Goal: Information Seeking & Learning: Learn about a topic

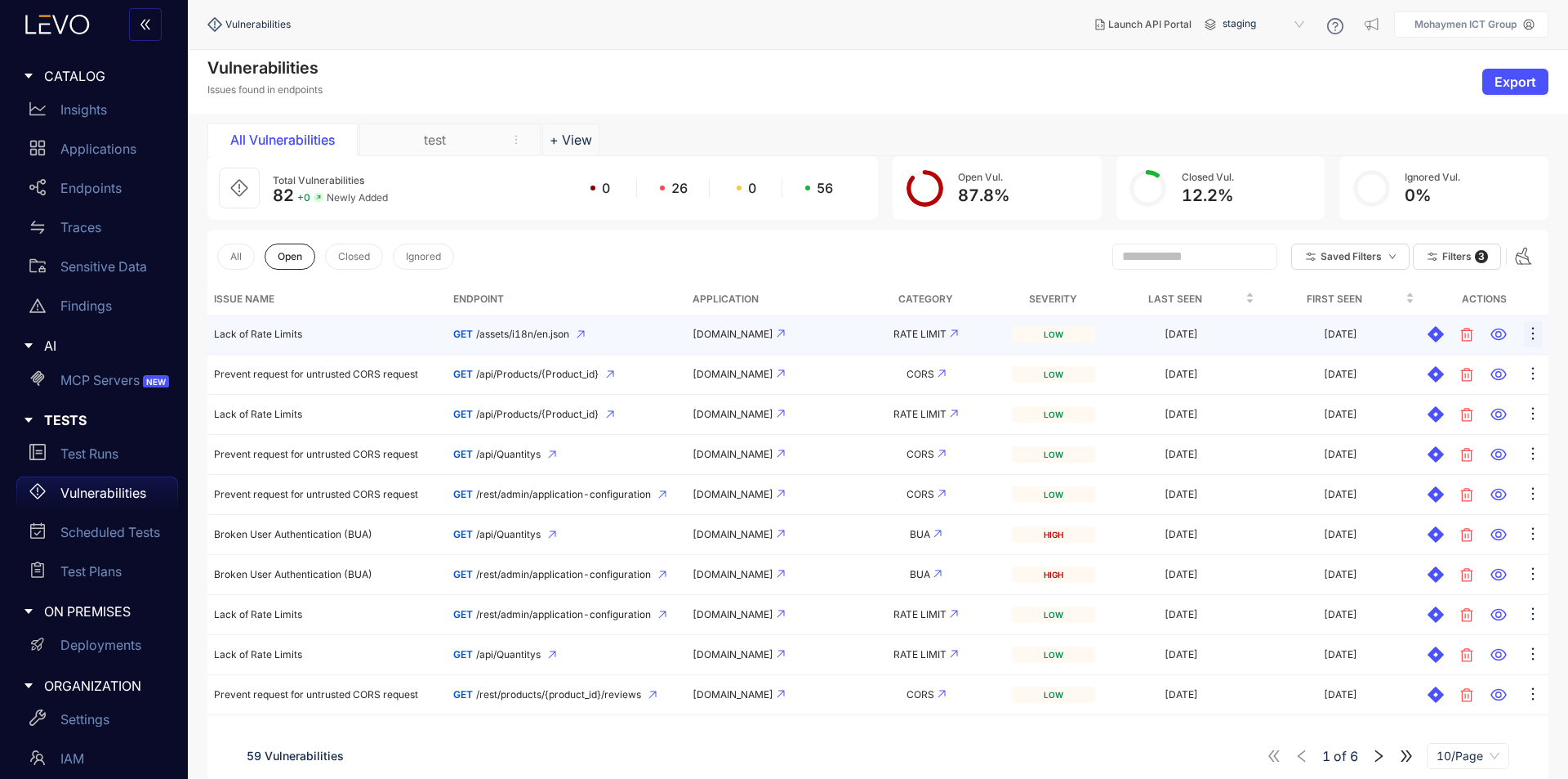
click at [1533, 335] on icon "ellipsis" at bounding box center [1532, 333] width 16 height 16
click at [56, 188] on div "Endpoints" at bounding box center [97, 188] width 162 height 33
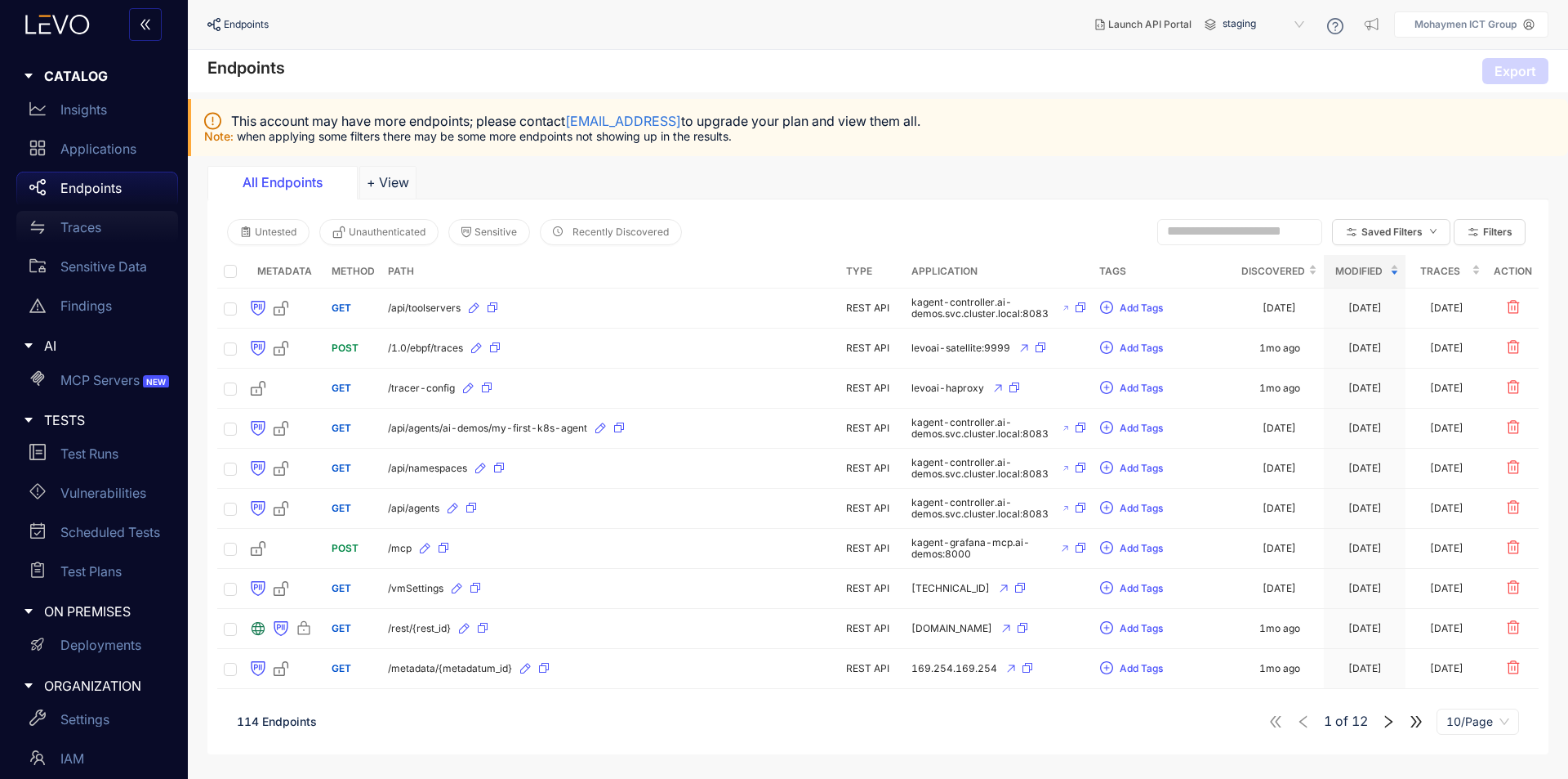
click at [94, 228] on p "Traces" at bounding box center [80, 227] width 41 height 15
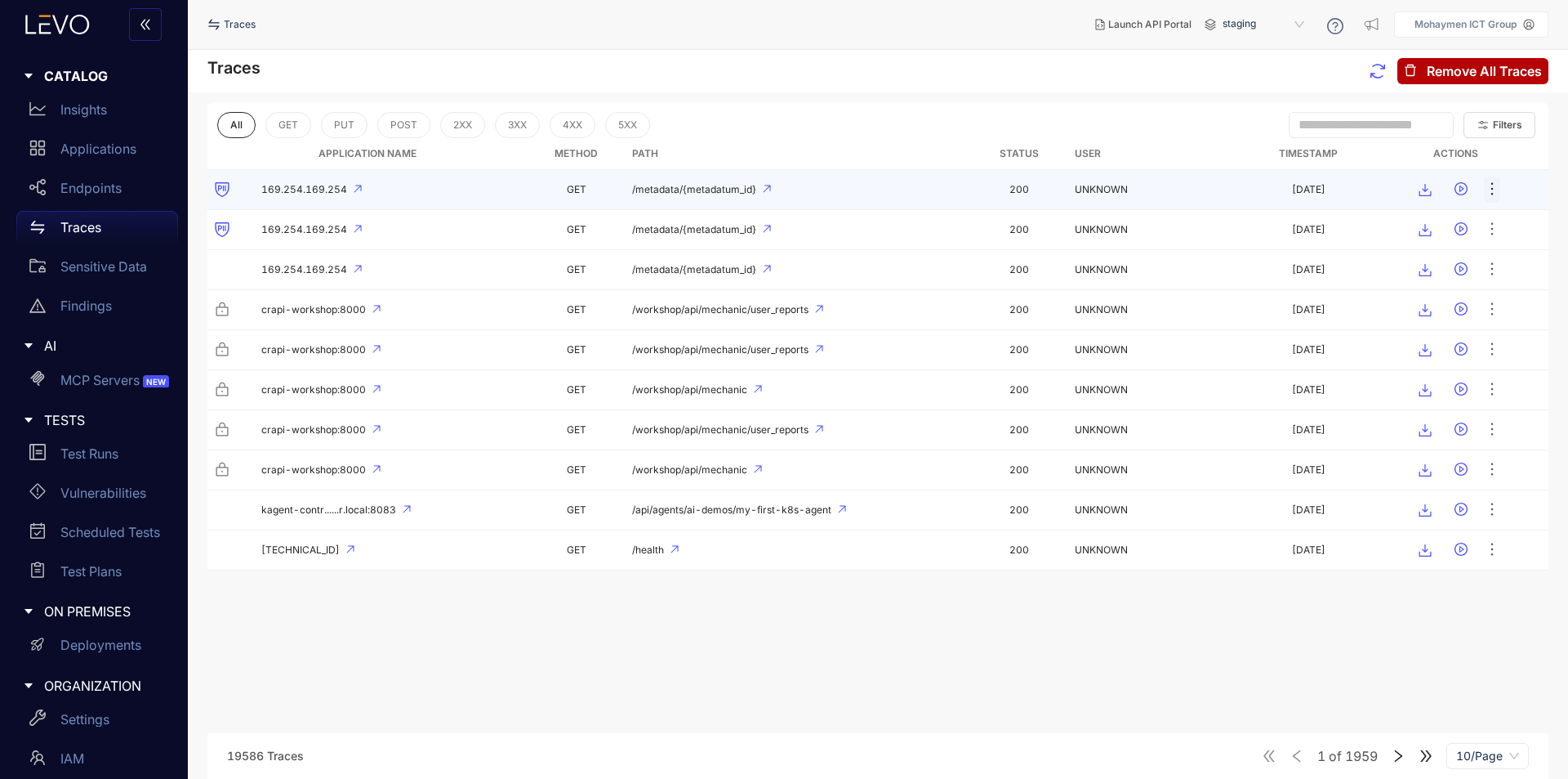
click at [1489, 191] on icon "ellipsis" at bounding box center [1492, 189] width 16 height 16
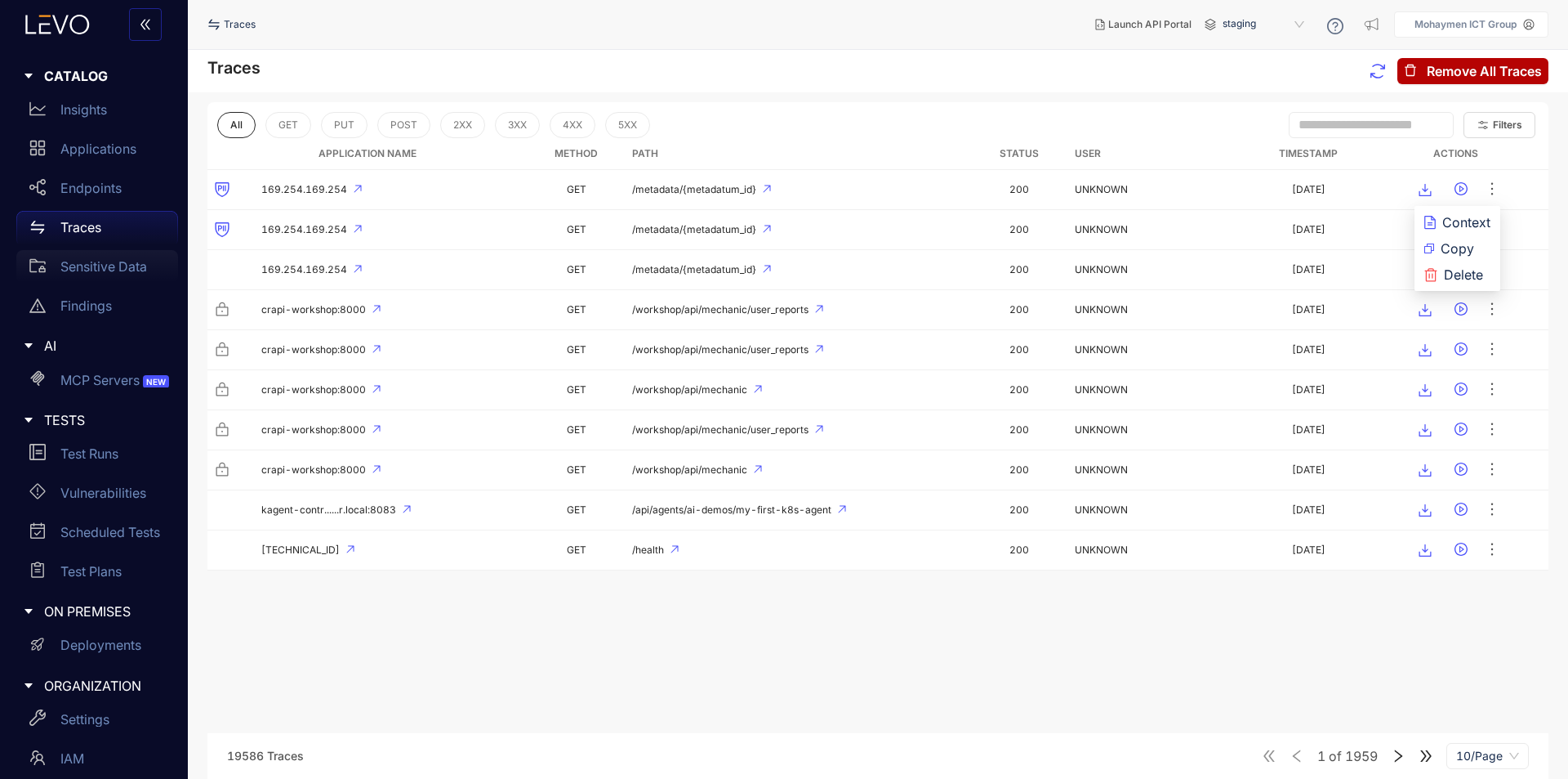
click at [135, 269] on p "Sensitive Data" at bounding box center [103, 267] width 87 height 15
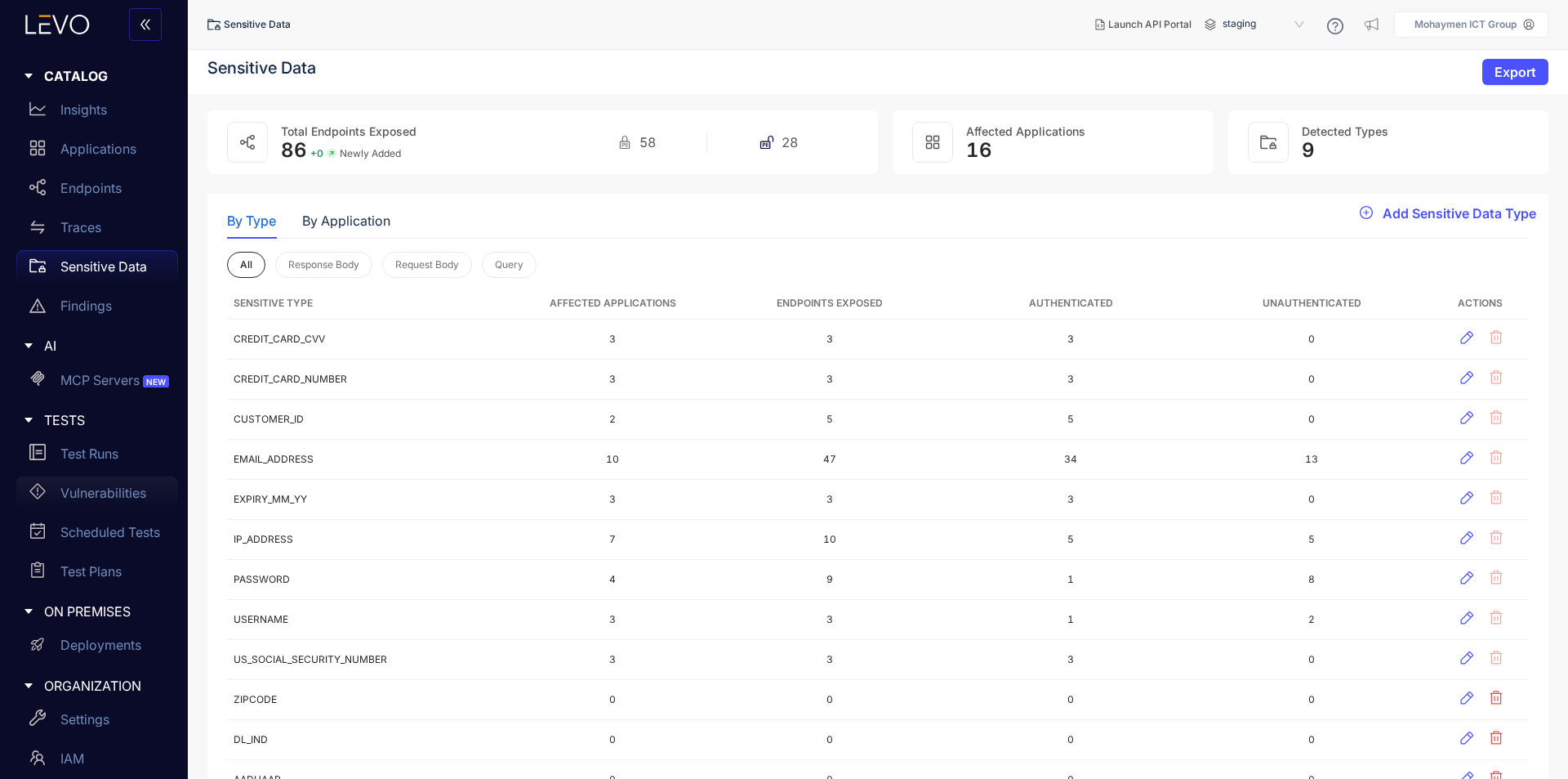
click at [99, 500] on p "Vulnerabilities" at bounding box center [103, 492] width 86 height 15
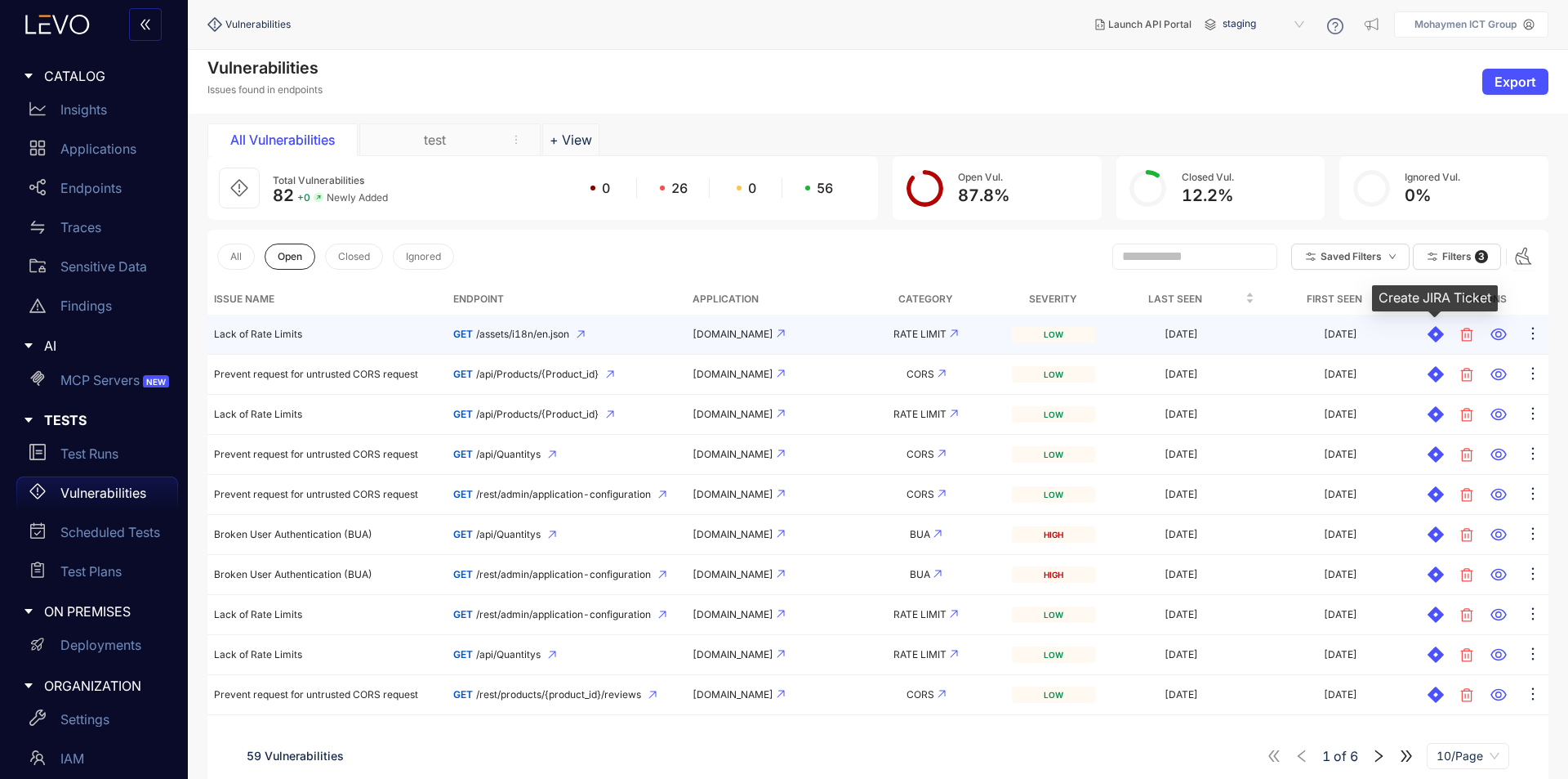
click at [1433, 337] on icon at bounding box center [1436, 334] width 16 height 16
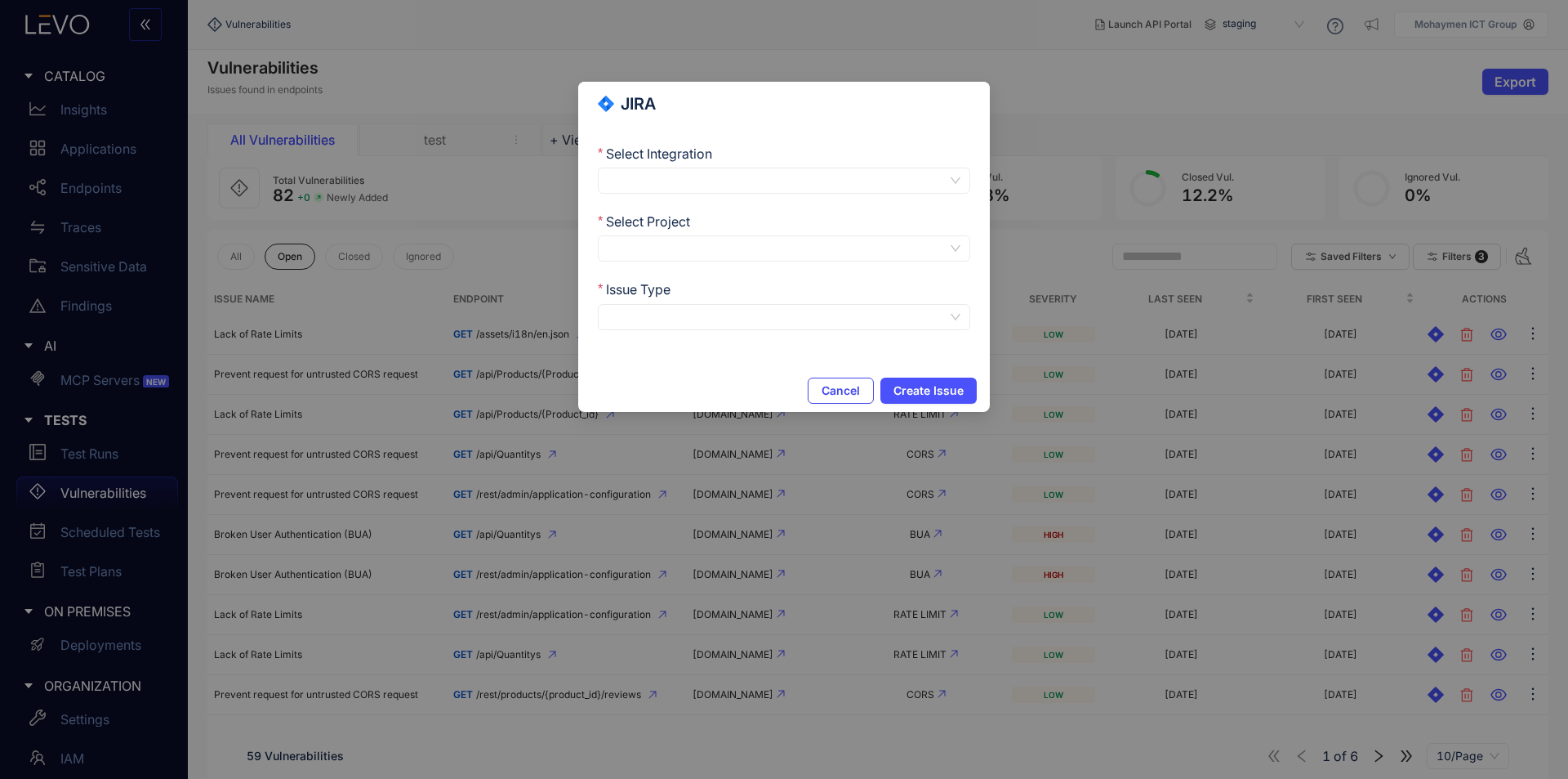
click at [820, 386] on button "Cancel" at bounding box center [841, 390] width 66 height 26
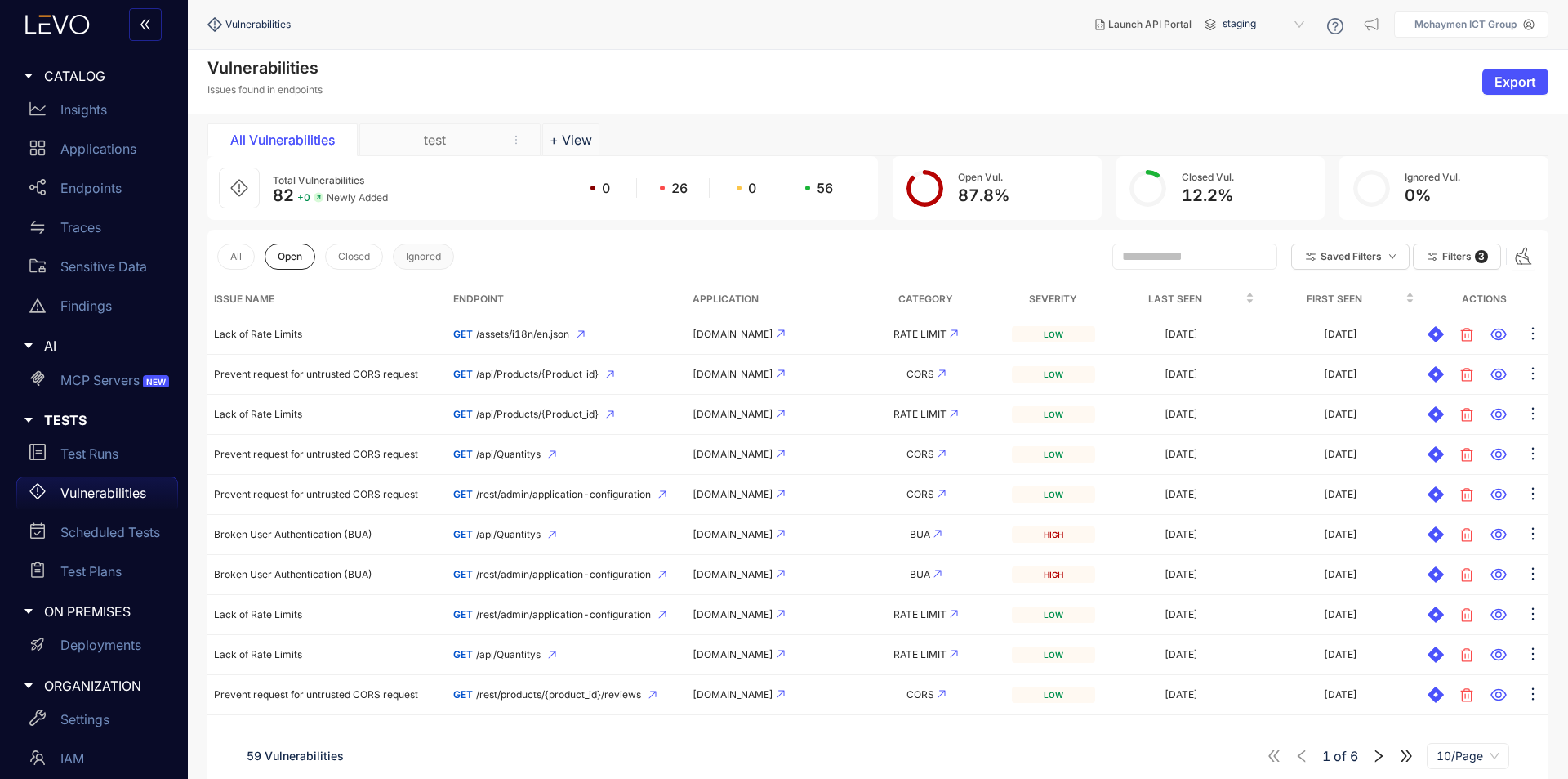
click at [438, 254] on span "Ignored" at bounding box center [423, 257] width 35 height 12
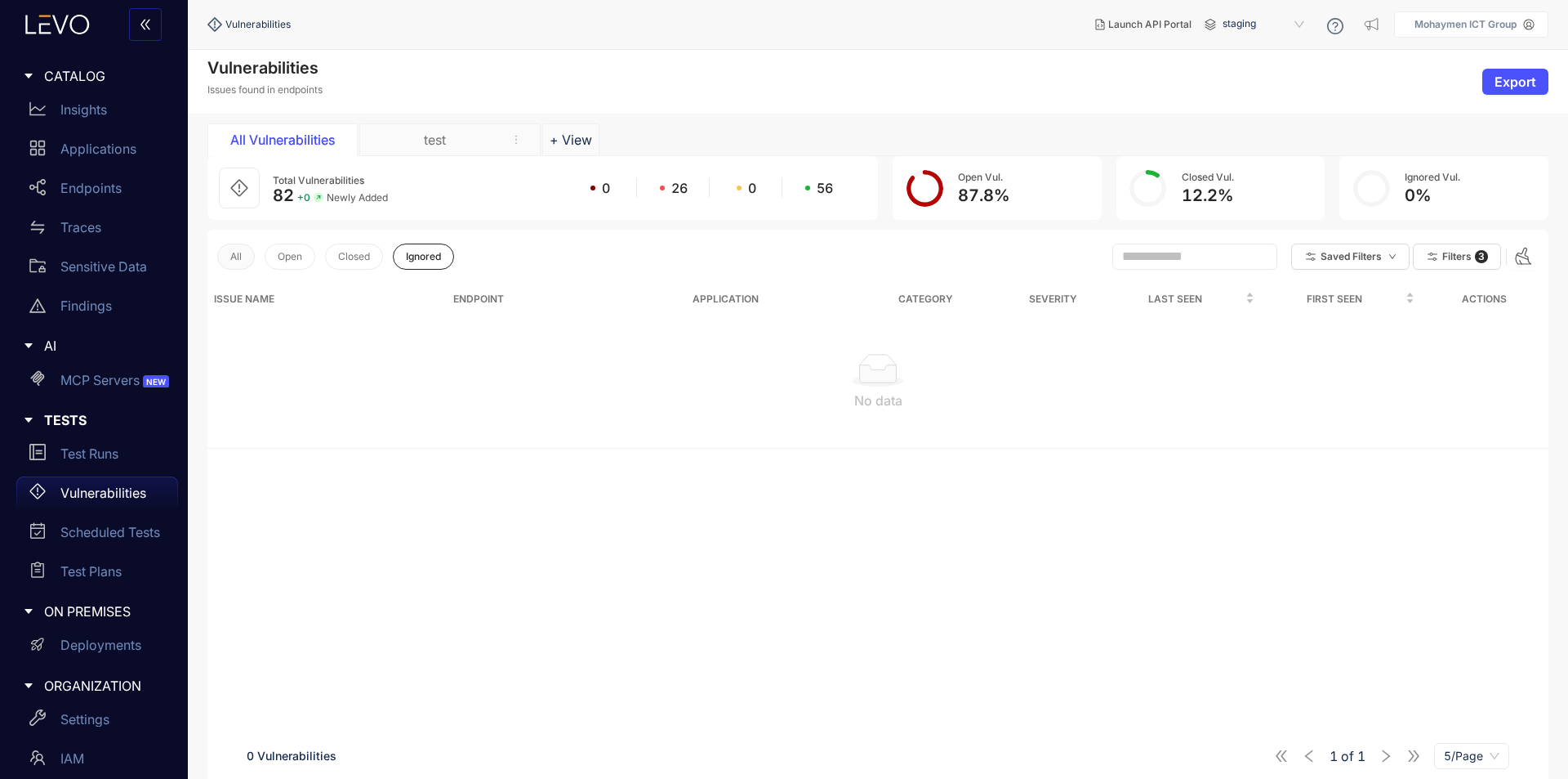
click at [221, 247] on button "All" at bounding box center [235, 257] width 37 height 26
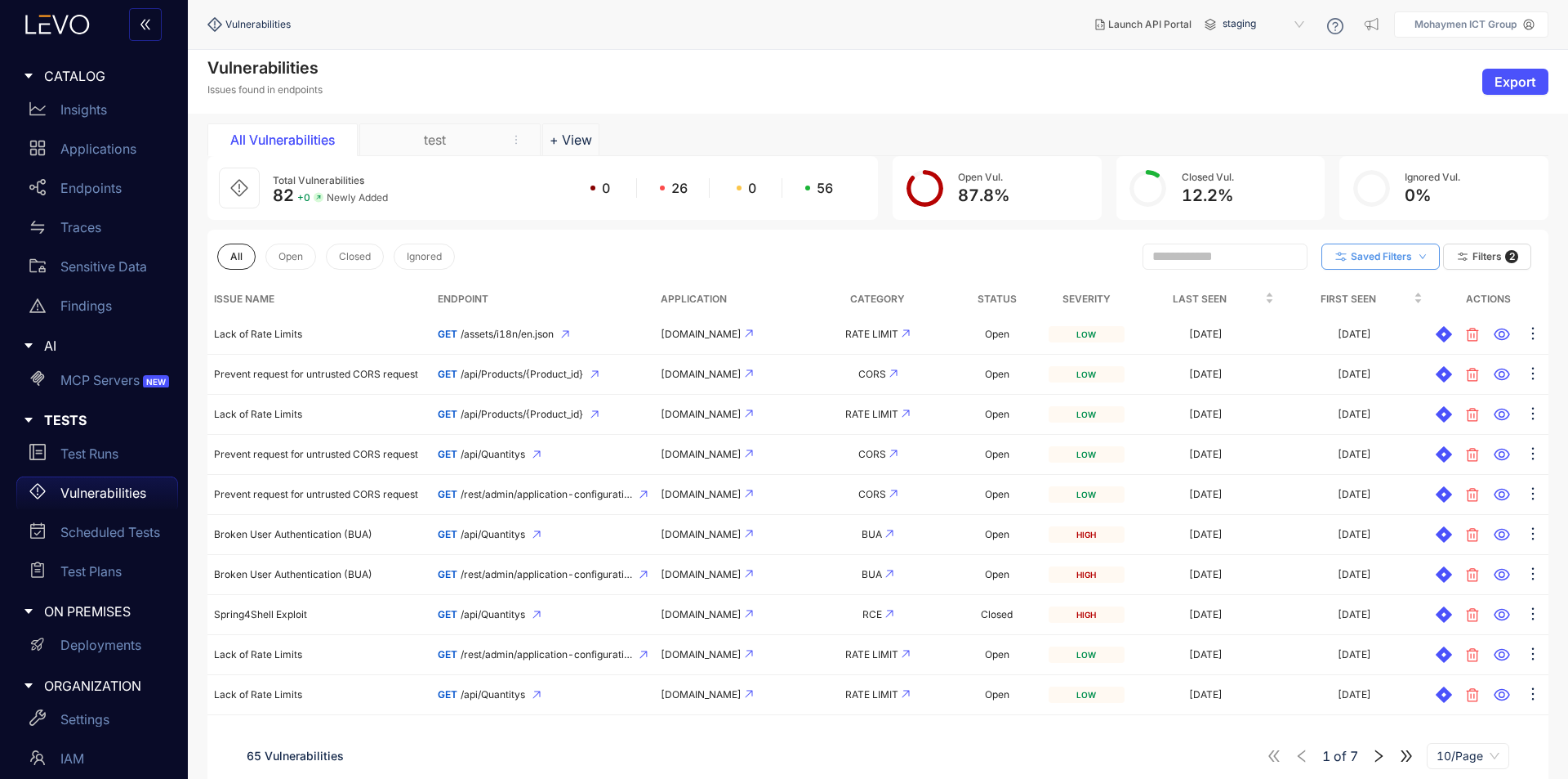
click at [1430, 261] on button "Saved Filters" at bounding box center [1381, 257] width 119 height 26
click at [1482, 253] on span "Filters" at bounding box center [1487, 257] width 29 height 12
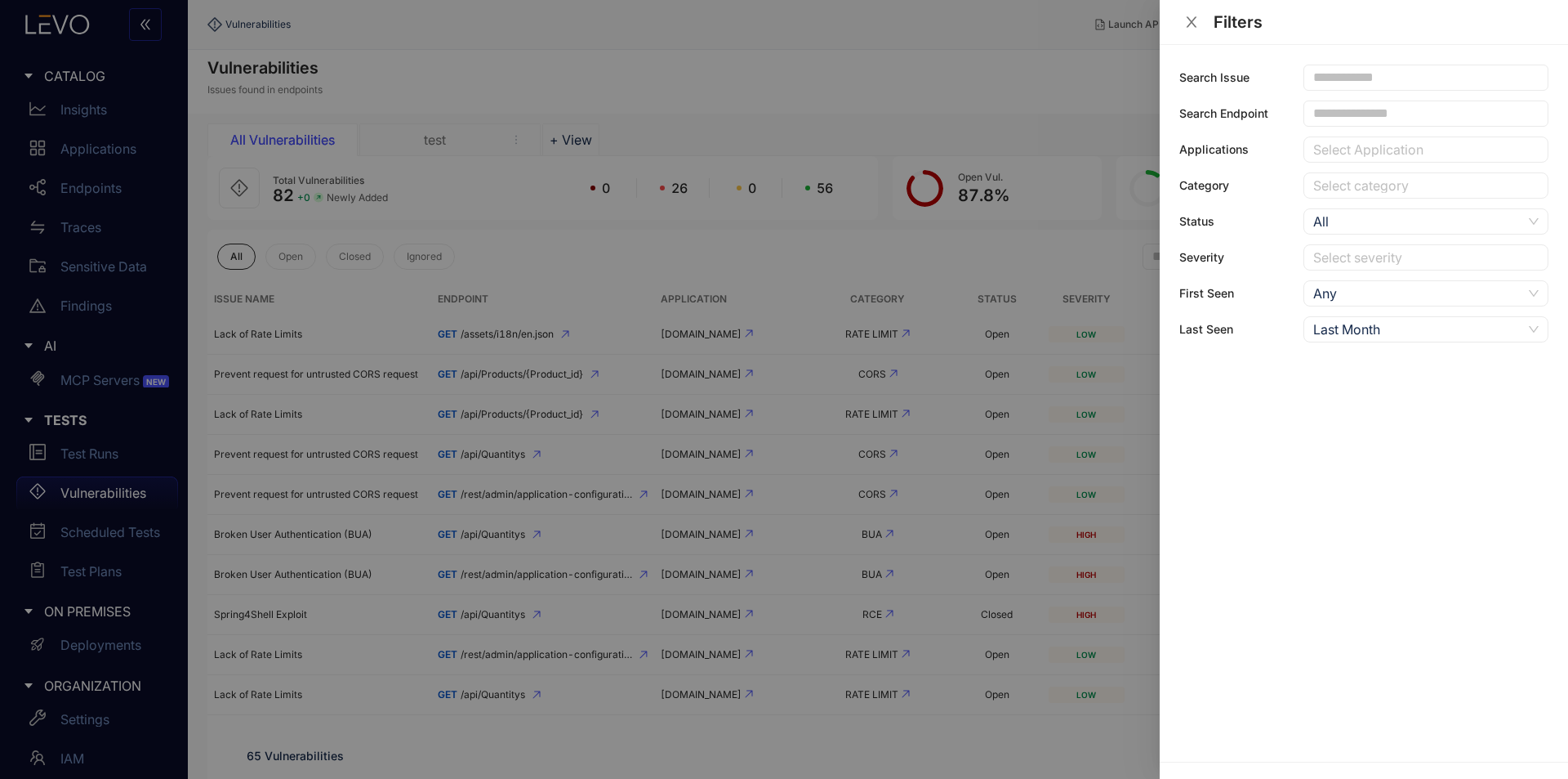
click at [1188, 20] on icon "close" at bounding box center [1191, 22] width 15 height 15
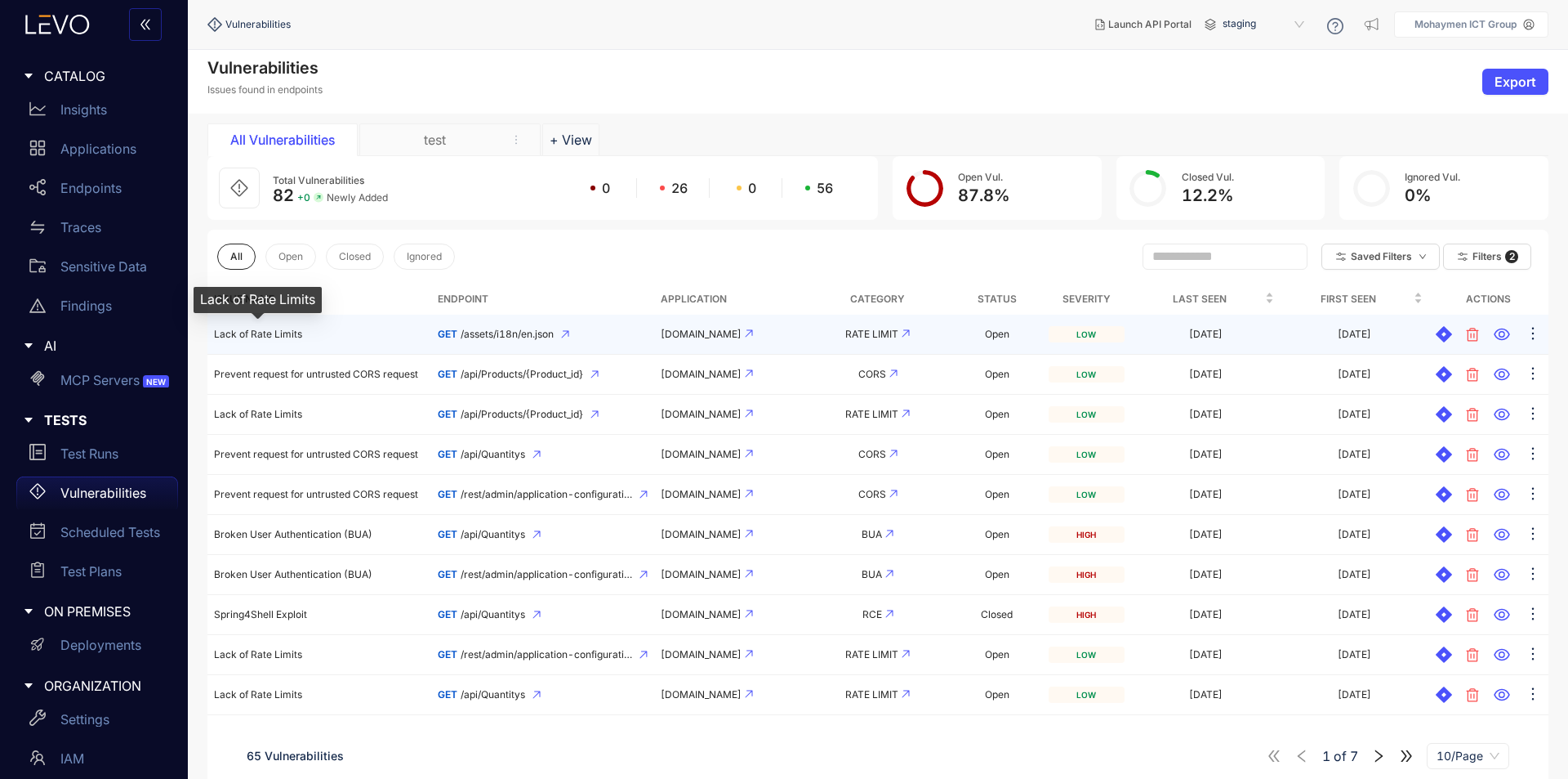
click at [277, 335] on span "Lack of Rate Limits" at bounding box center [257, 333] width 89 height 12
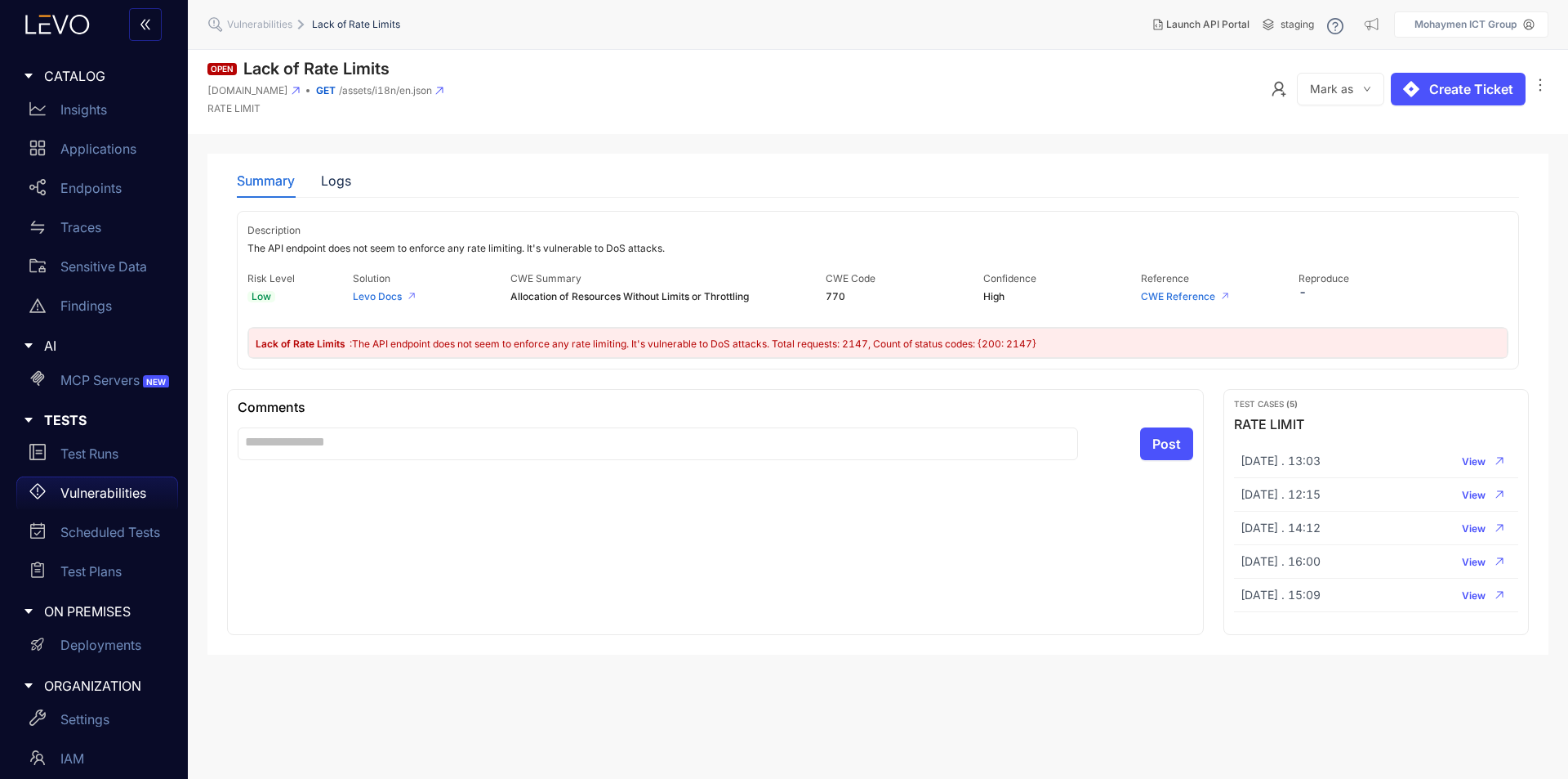
click at [1373, 89] on button "Mark as" at bounding box center [1341, 89] width 88 height 33
click at [1370, 98] on button "Mark as" at bounding box center [1341, 89] width 88 height 33
click at [1542, 89] on icon "ellipsis" at bounding box center [1540, 85] width 16 height 16
click at [1509, 152] on span "Ignore" at bounding box center [1518, 145] width 41 height 18
click at [100, 498] on p "Vulnerabilities" at bounding box center [103, 492] width 86 height 15
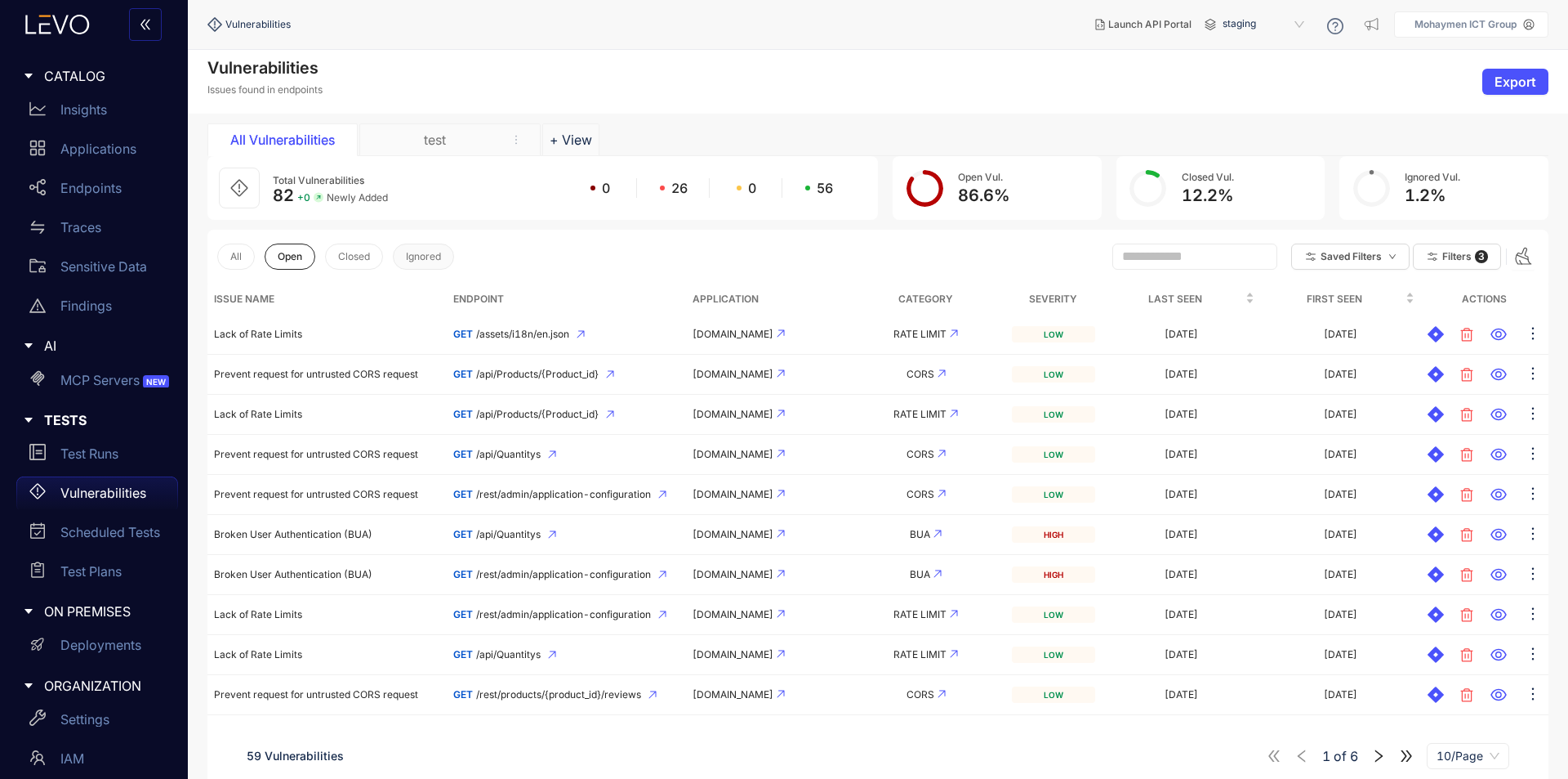
click at [434, 256] on span "Ignored" at bounding box center [423, 257] width 35 height 12
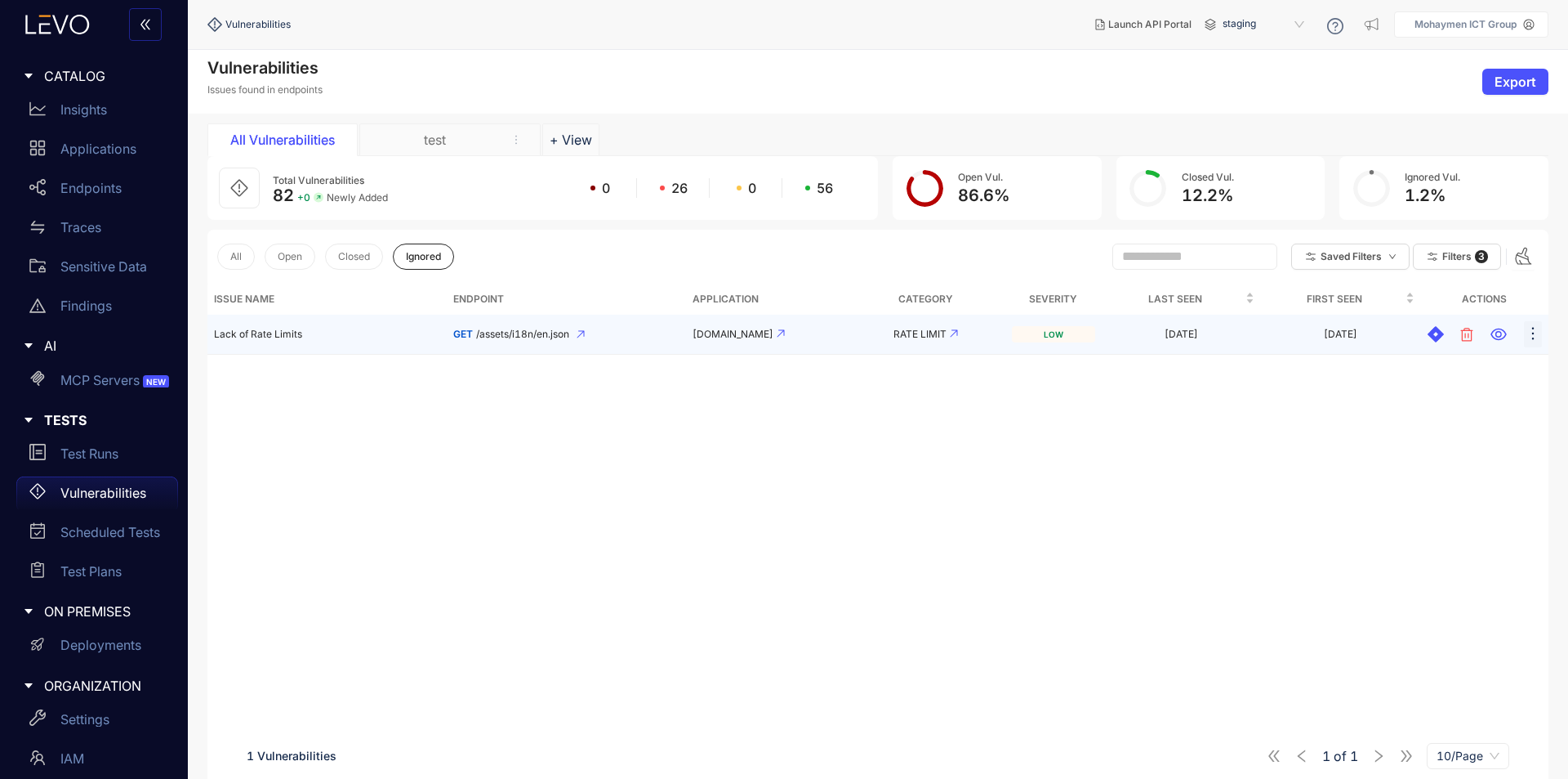
click at [1528, 329] on icon "ellipsis" at bounding box center [1532, 333] width 16 height 16
click at [1386, 397] on span "Assign to" at bounding box center [1440, 393] width 163 height 18
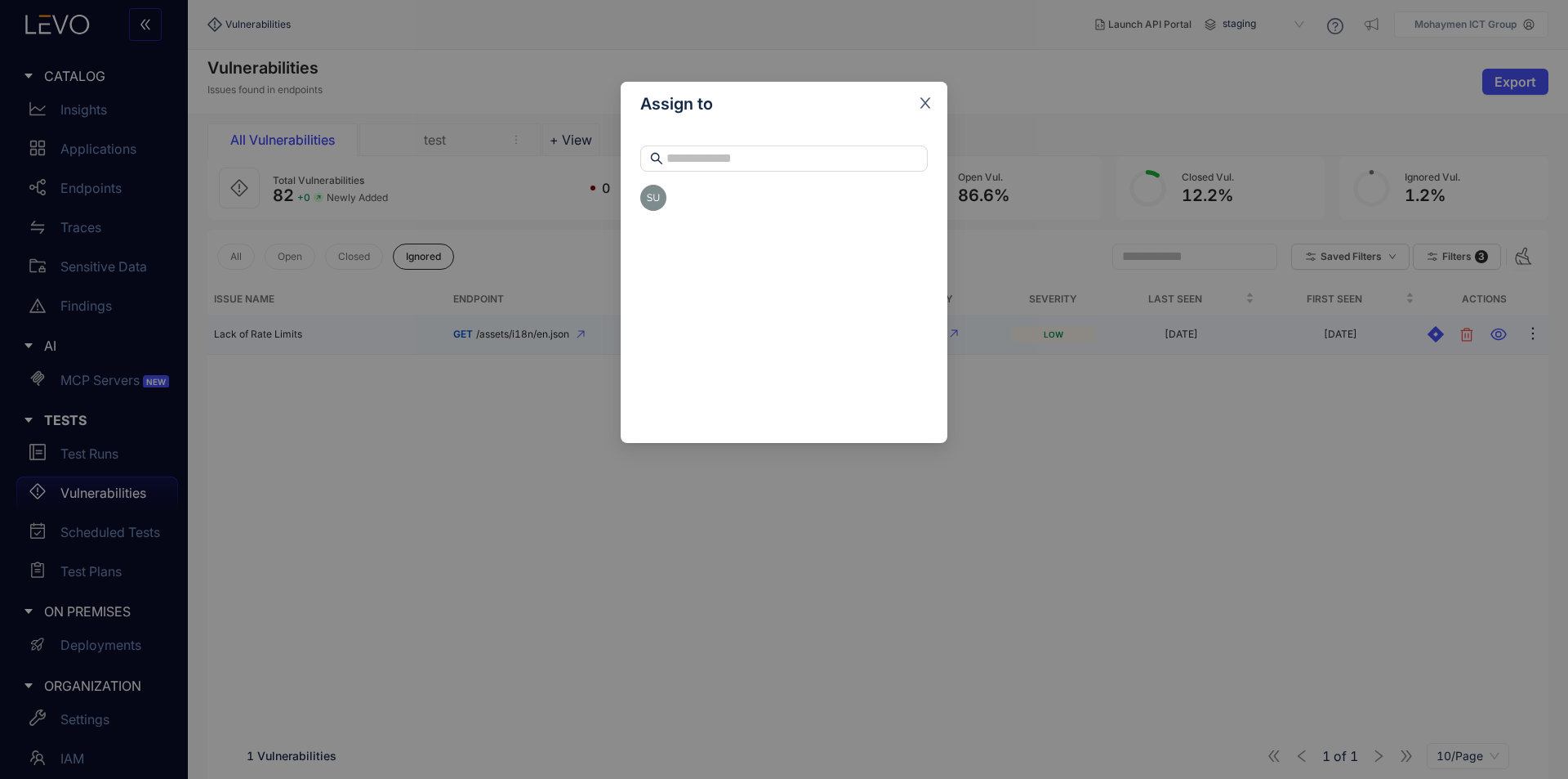
click at [924, 97] on icon "close" at bounding box center [925, 103] width 15 height 15
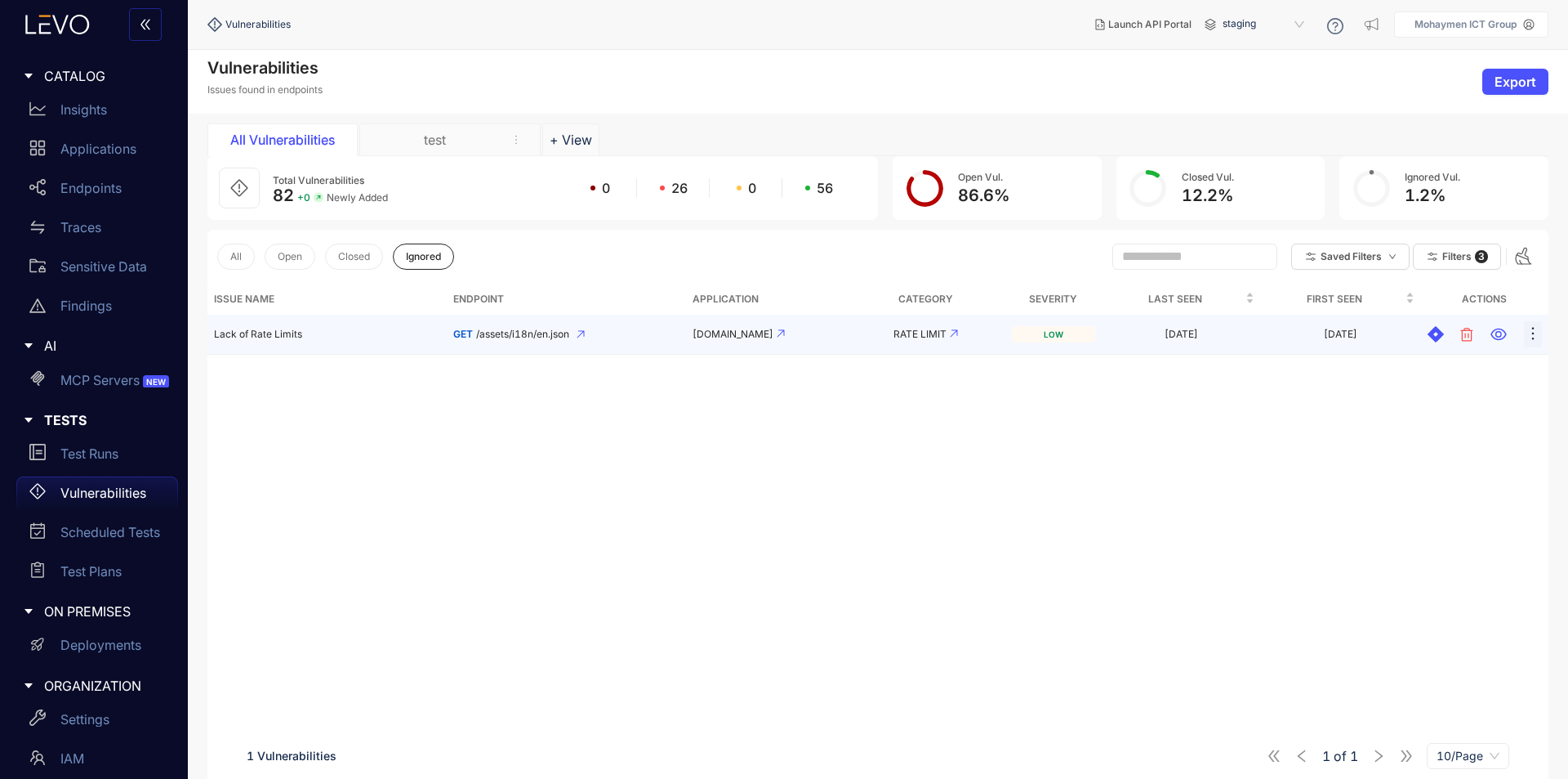
click at [1530, 329] on icon "ellipsis" at bounding box center [1532, 333] width 16 height 16
click at [1364, 359] on span "Reopen" at bounding box center [1447, 367] width 170 height 18
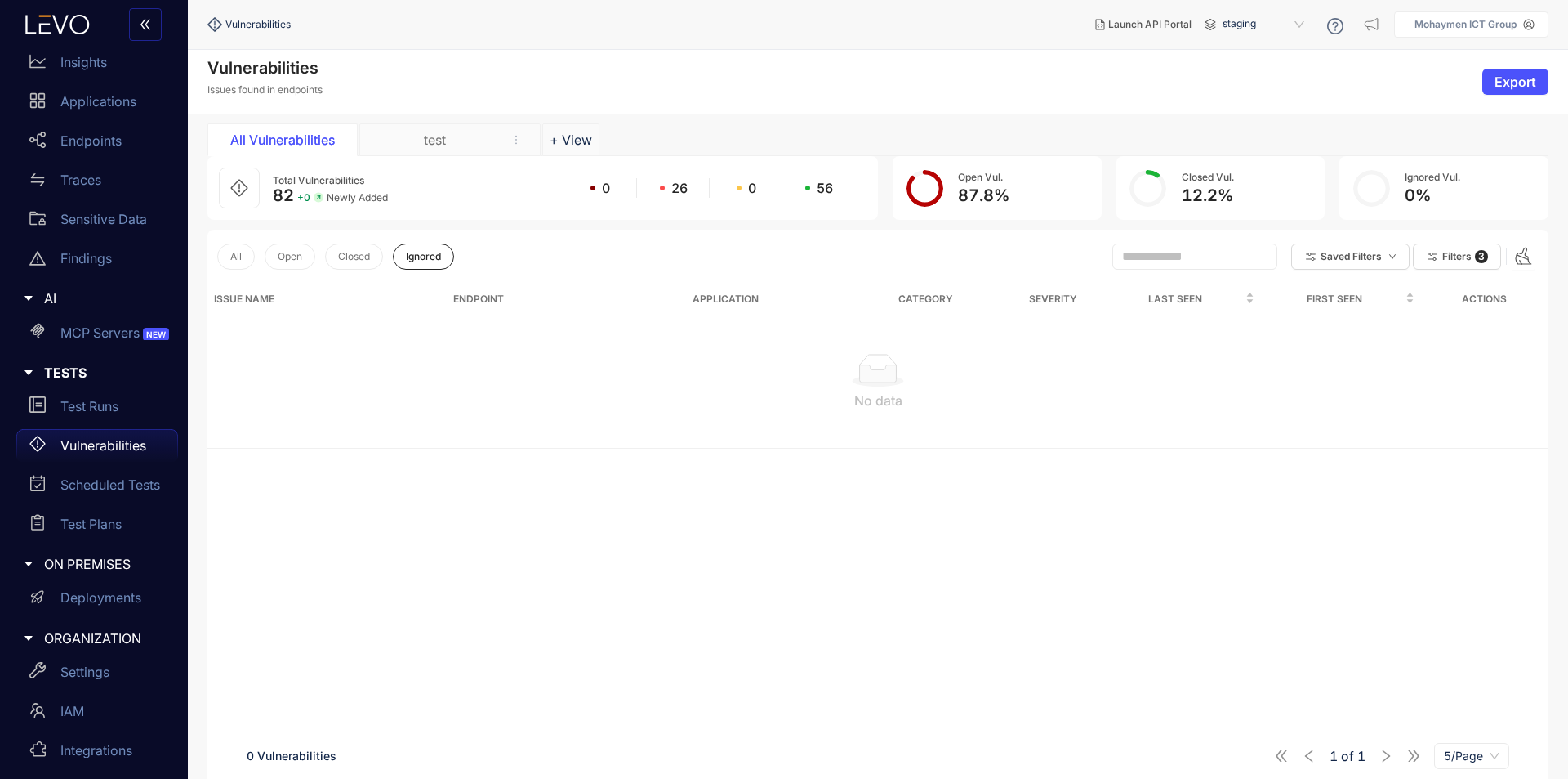
scroll to position [90, 0]
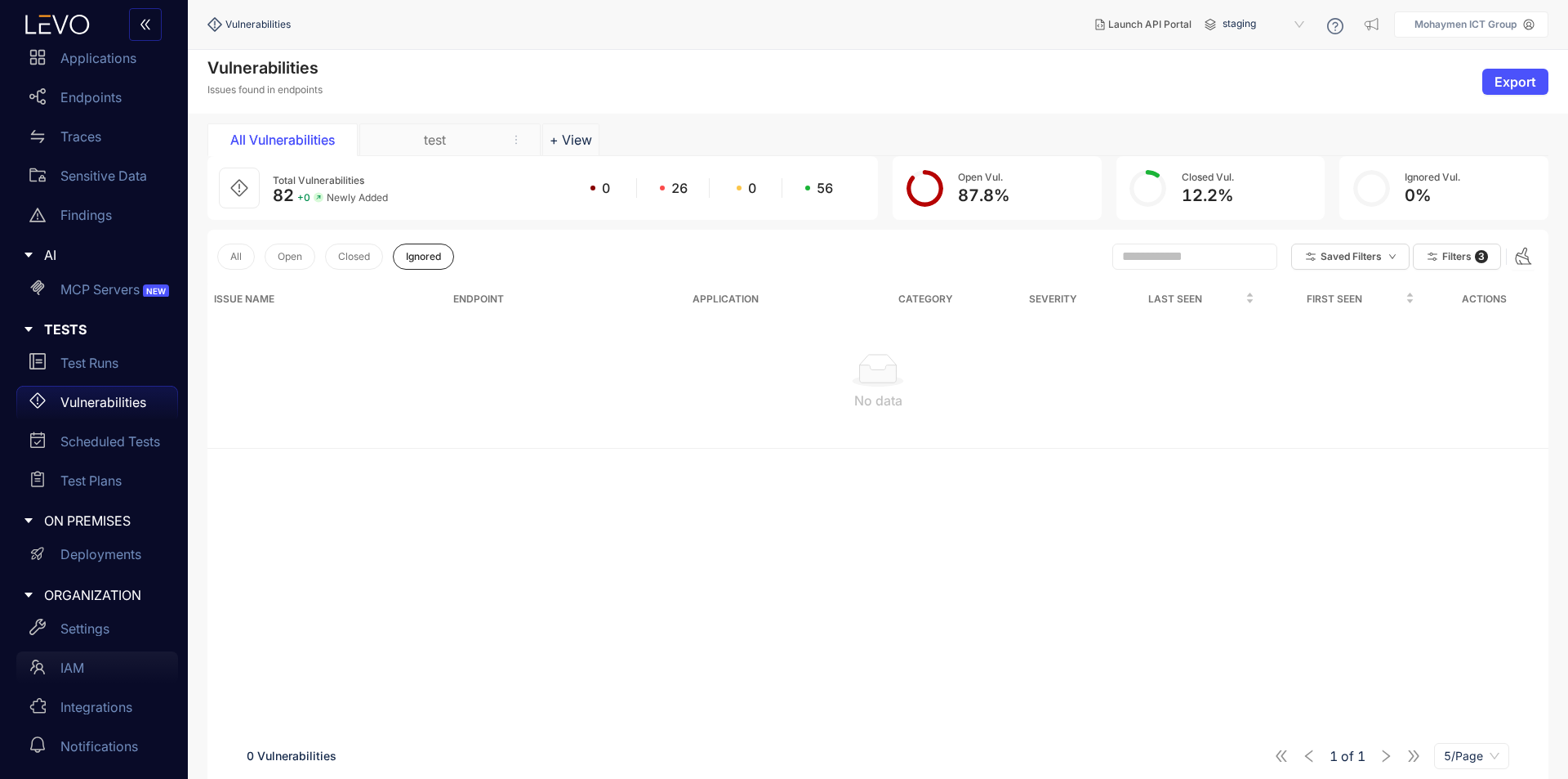
click at [53, 664] on div "IAM" at bounding box center [97, 668] width 162 height 33
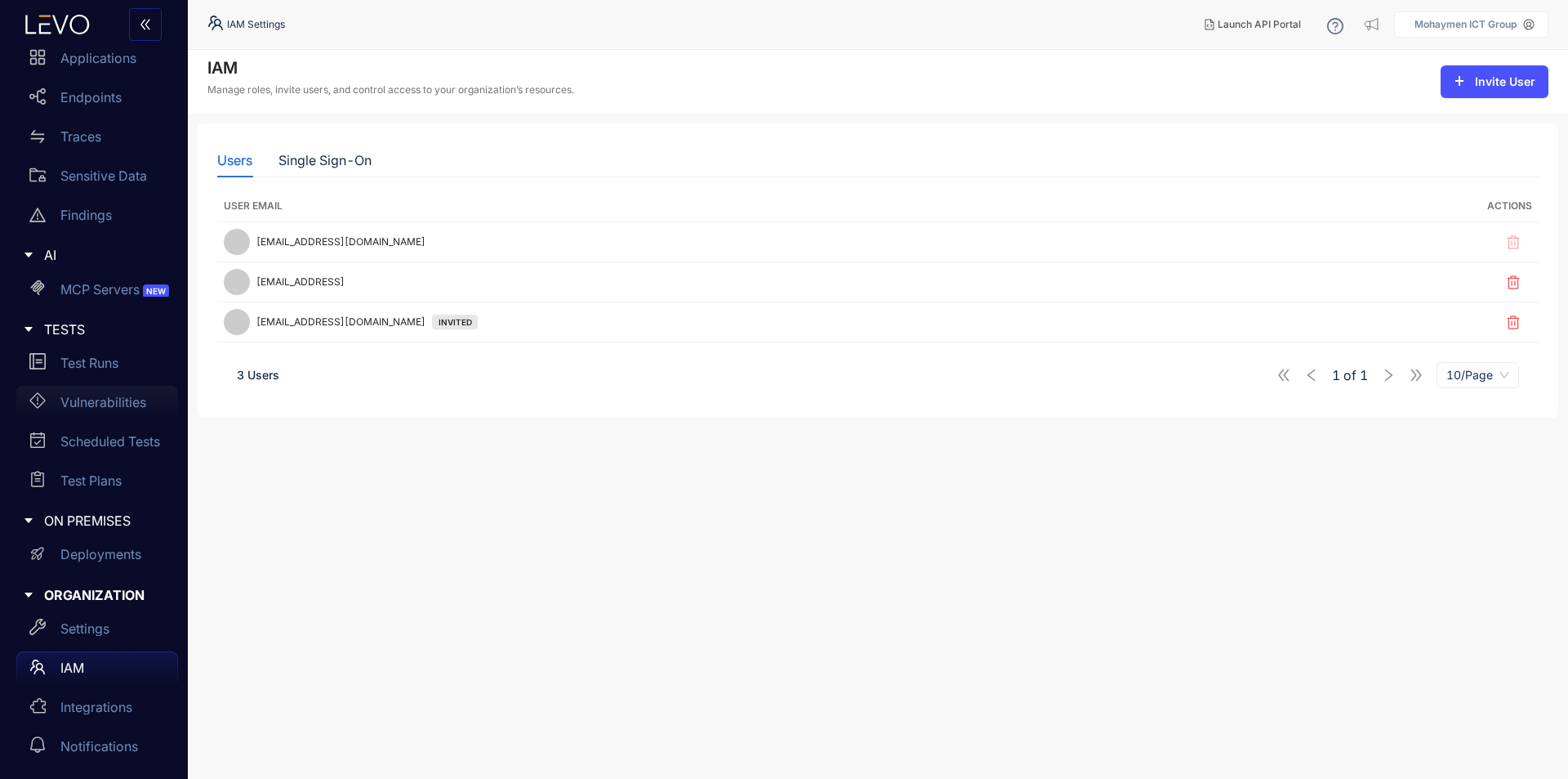
click at [101, 392] on div "Vulnerabilities" at bounding box center [97, 402] width 162 height 33
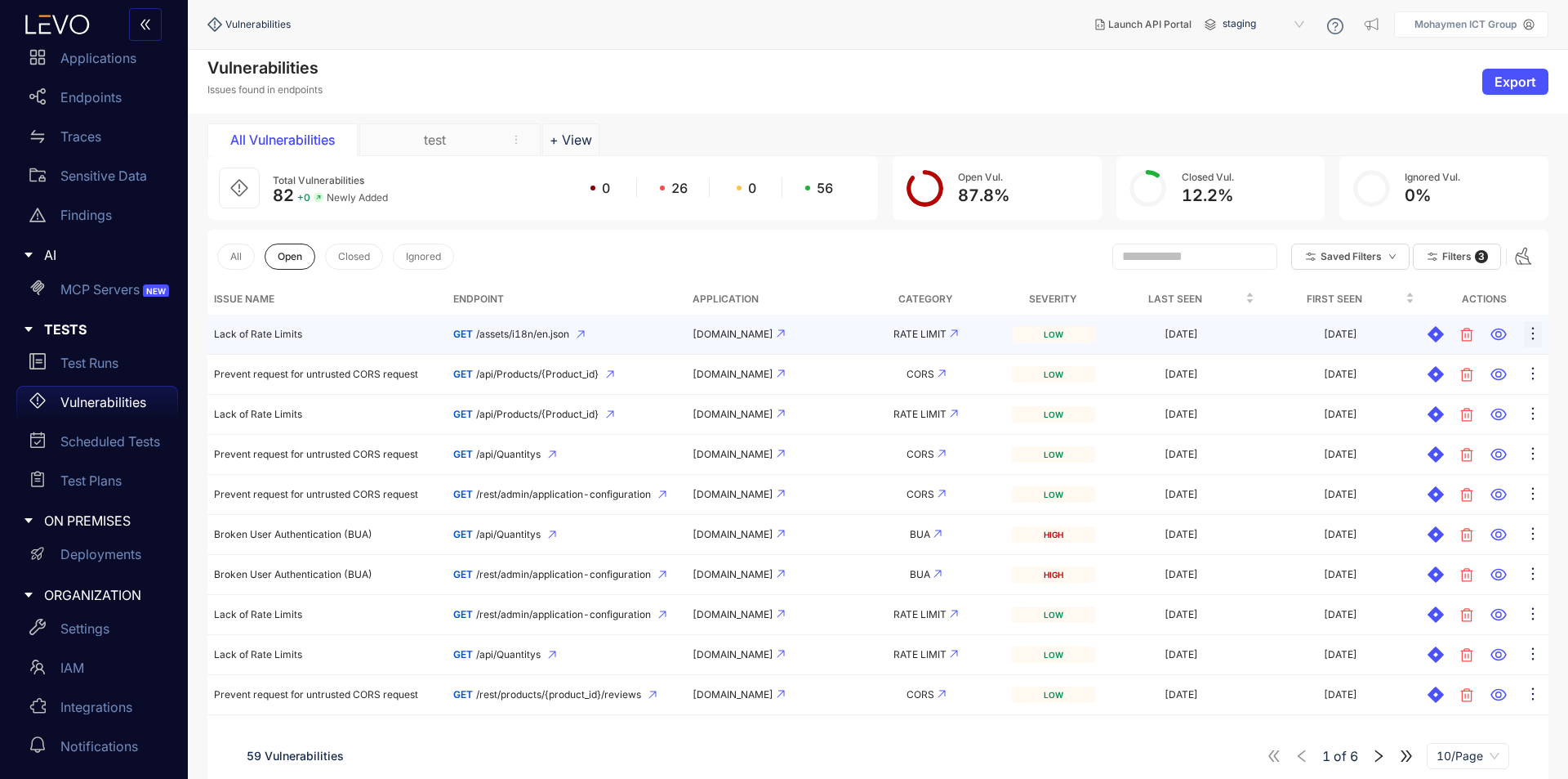
click at [1533, 336] on icon "ellipsis" at bounding box center [1532, 333] width 16 height 16
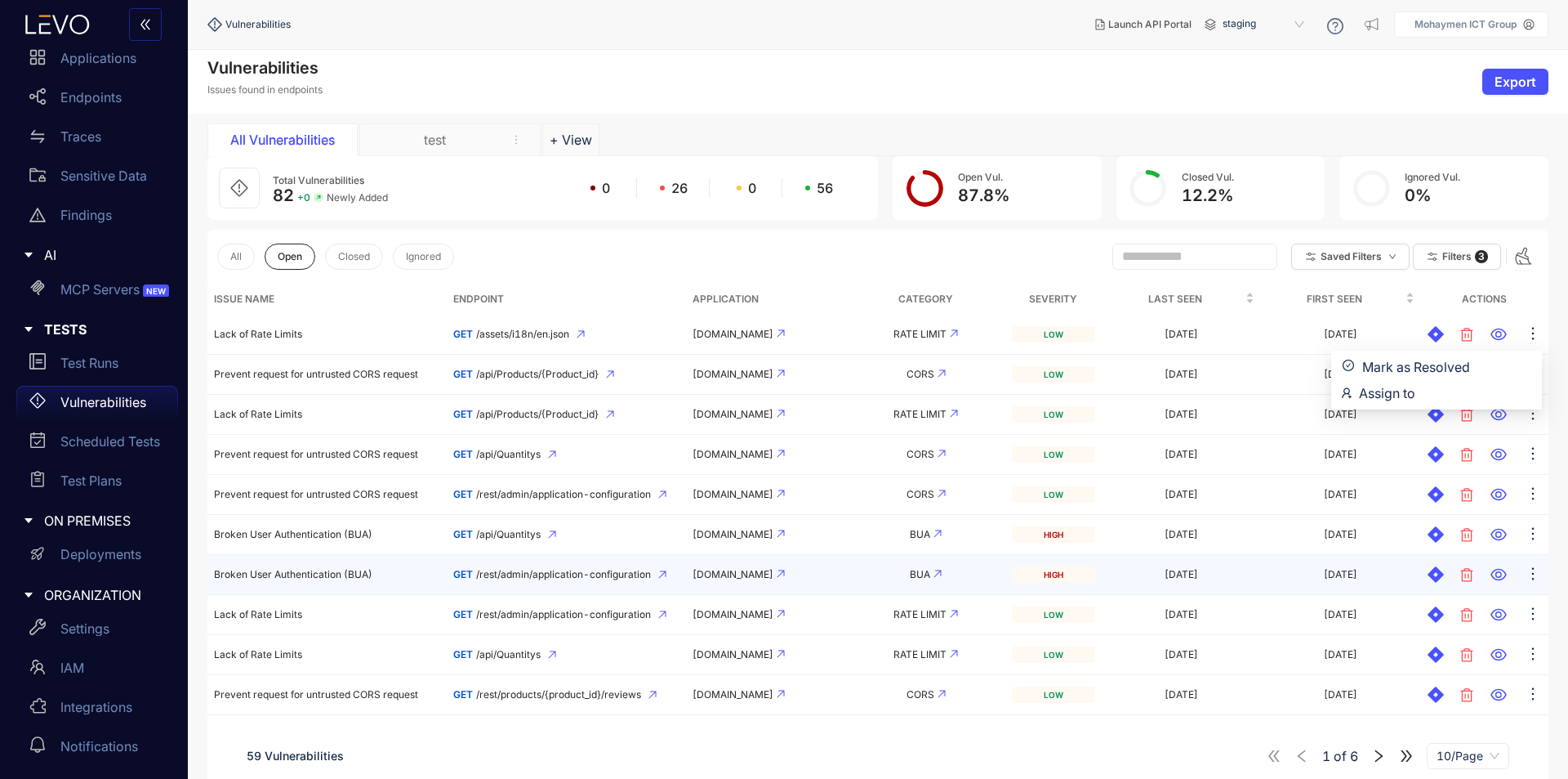
click at [779, 577] on div "[DOMAIN_NAME]" at bounding box center [766, 574] width 146 height 12
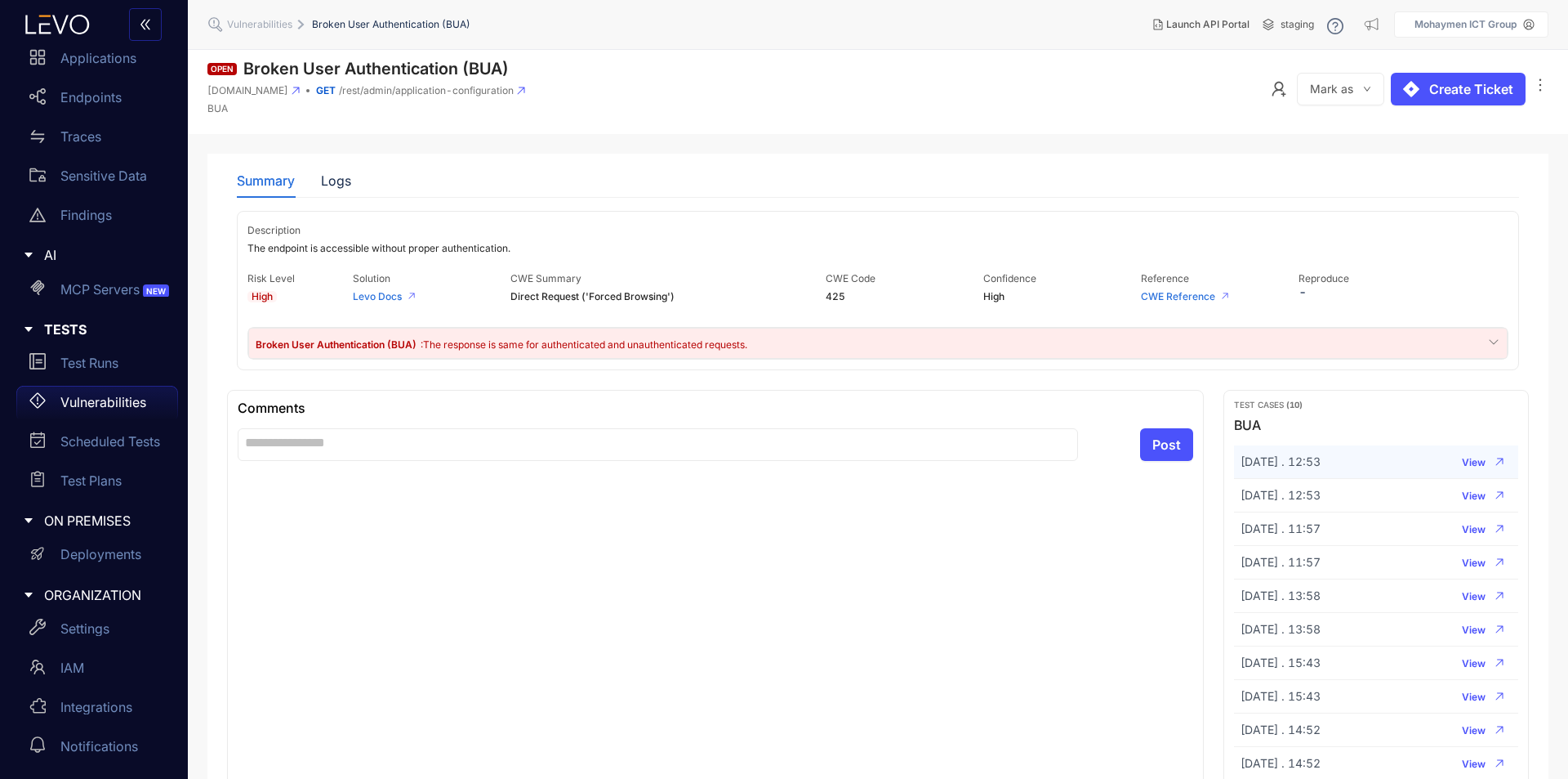
click at [1360, 470] on td "[DATE] . 12:53" at bounding box center [1314, 462] width 162 height 34
click at [1495, 463] on icon "button" at bounding box center [1499, 461] width 8 height 8
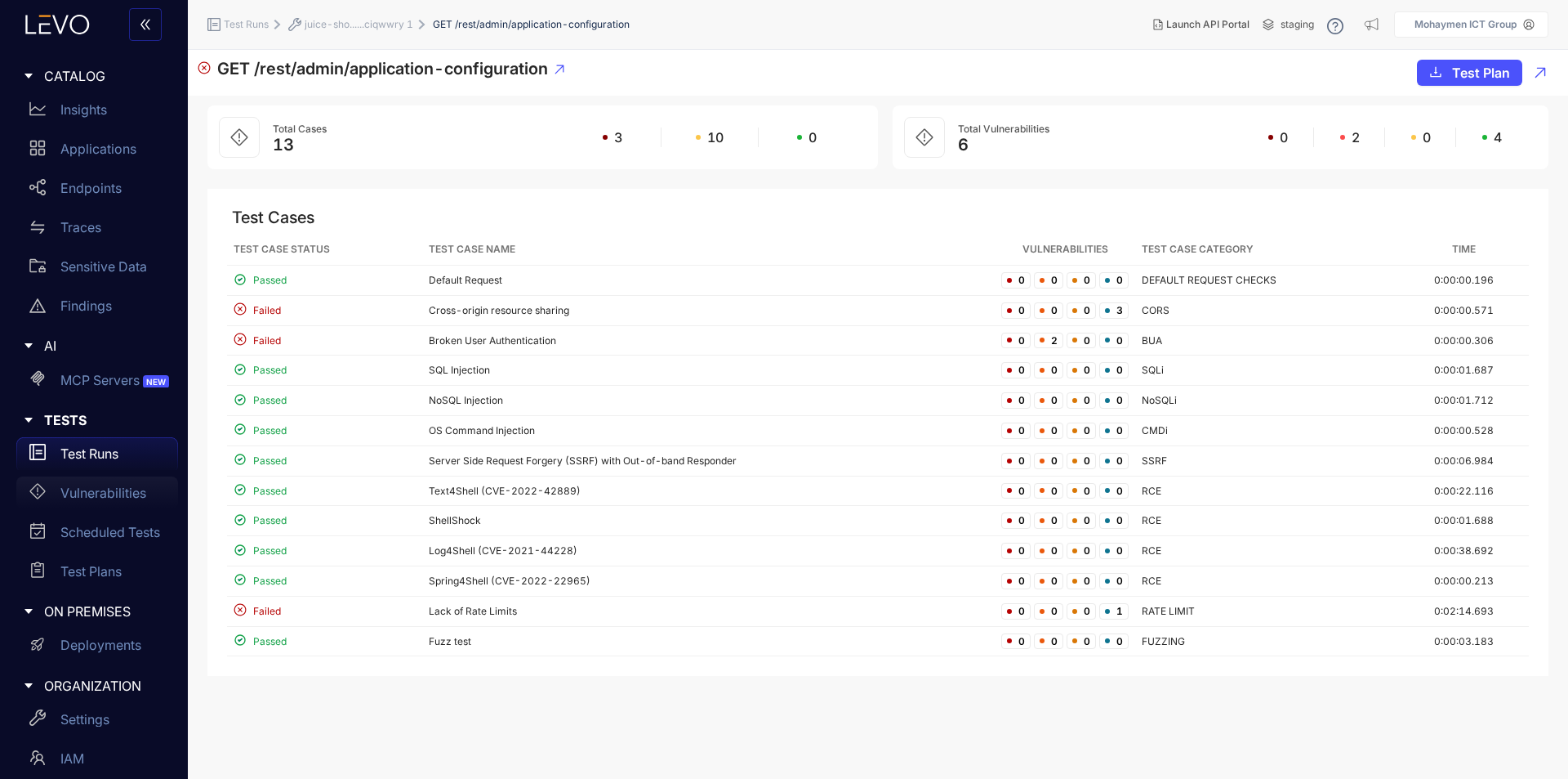
click at [139, 495] on p "Vulnerabilities" at bounding box center [103, 492] width 86 height 15
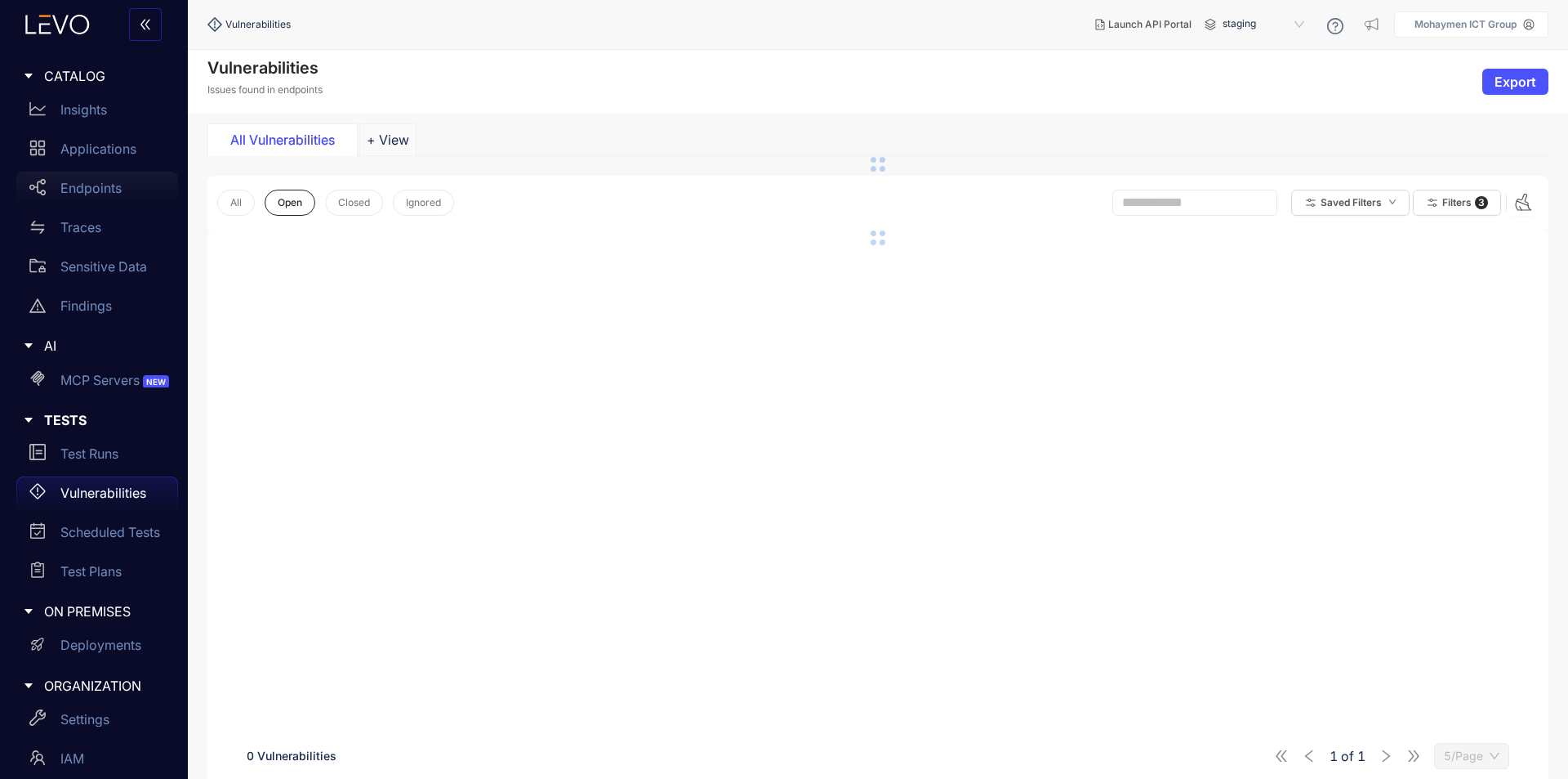
click at [107, 193] on p "Endpoints" at bounding box center [90, 188] width 61 height 15
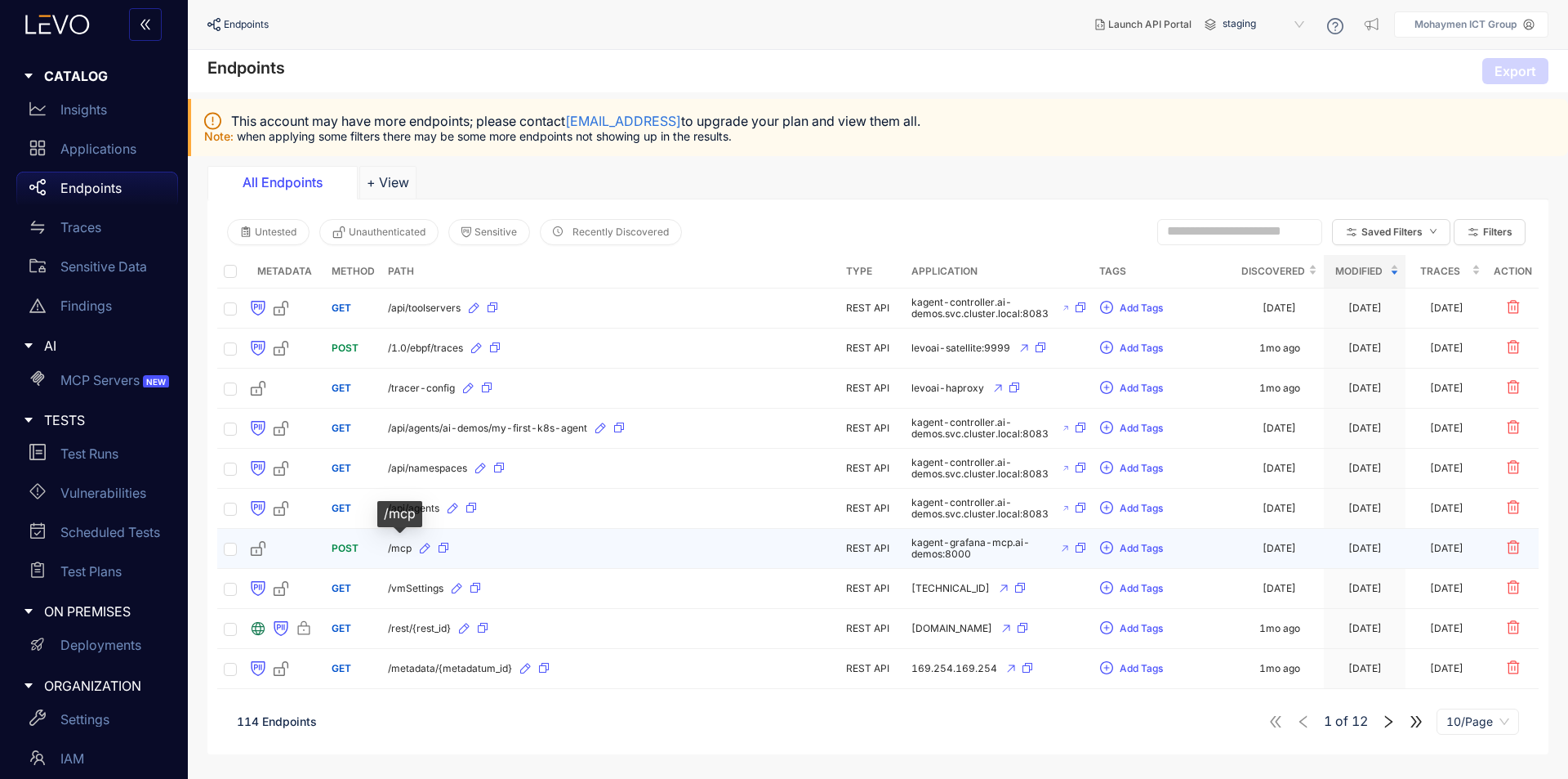
click at [402, 549] on span "/mcp" at bounding box center [400, 548] width 24 height 12
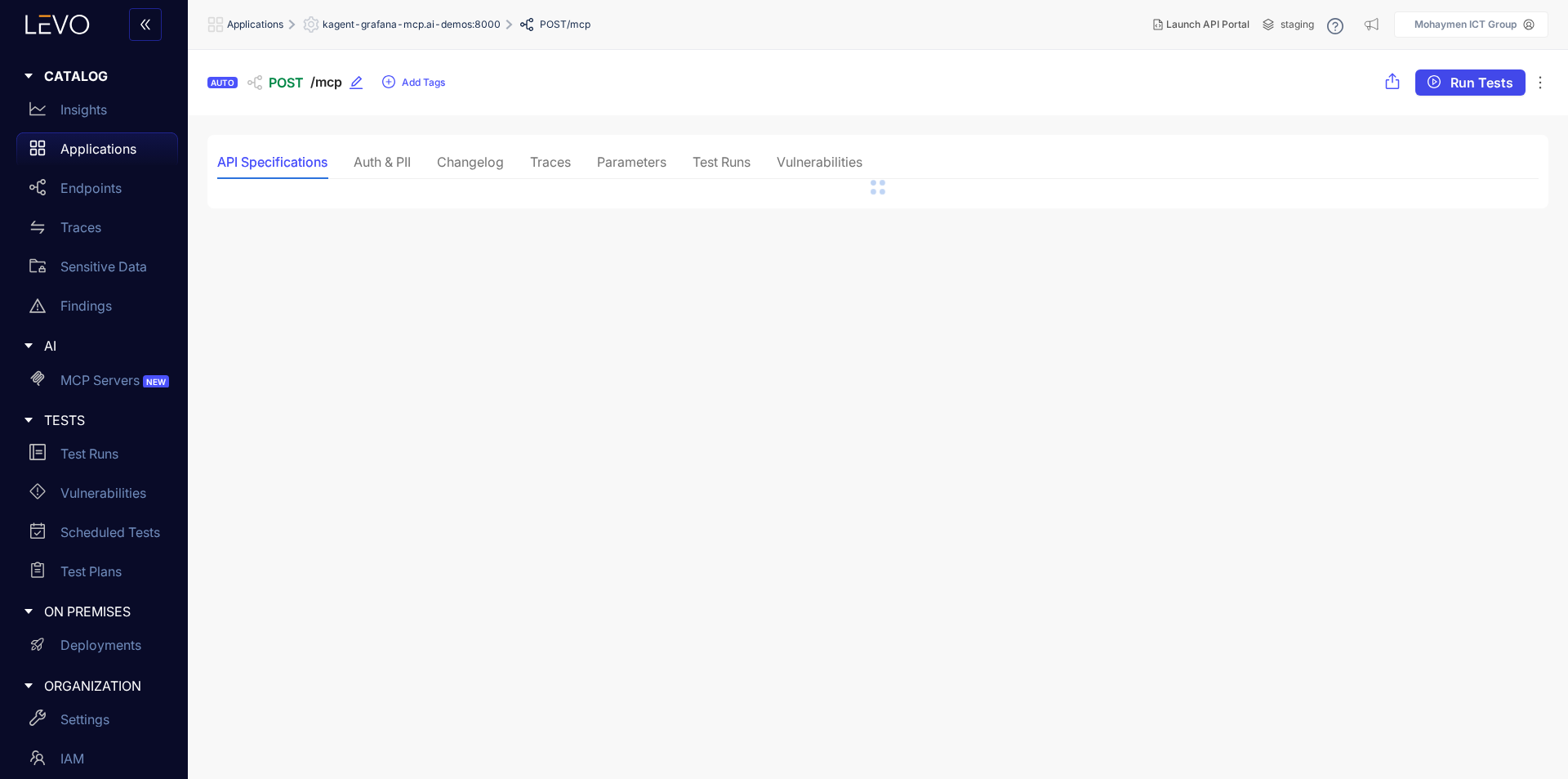
click at [1497, 85] on span "Run Tests" at bounding box center [1481, 82] width 63 height 15
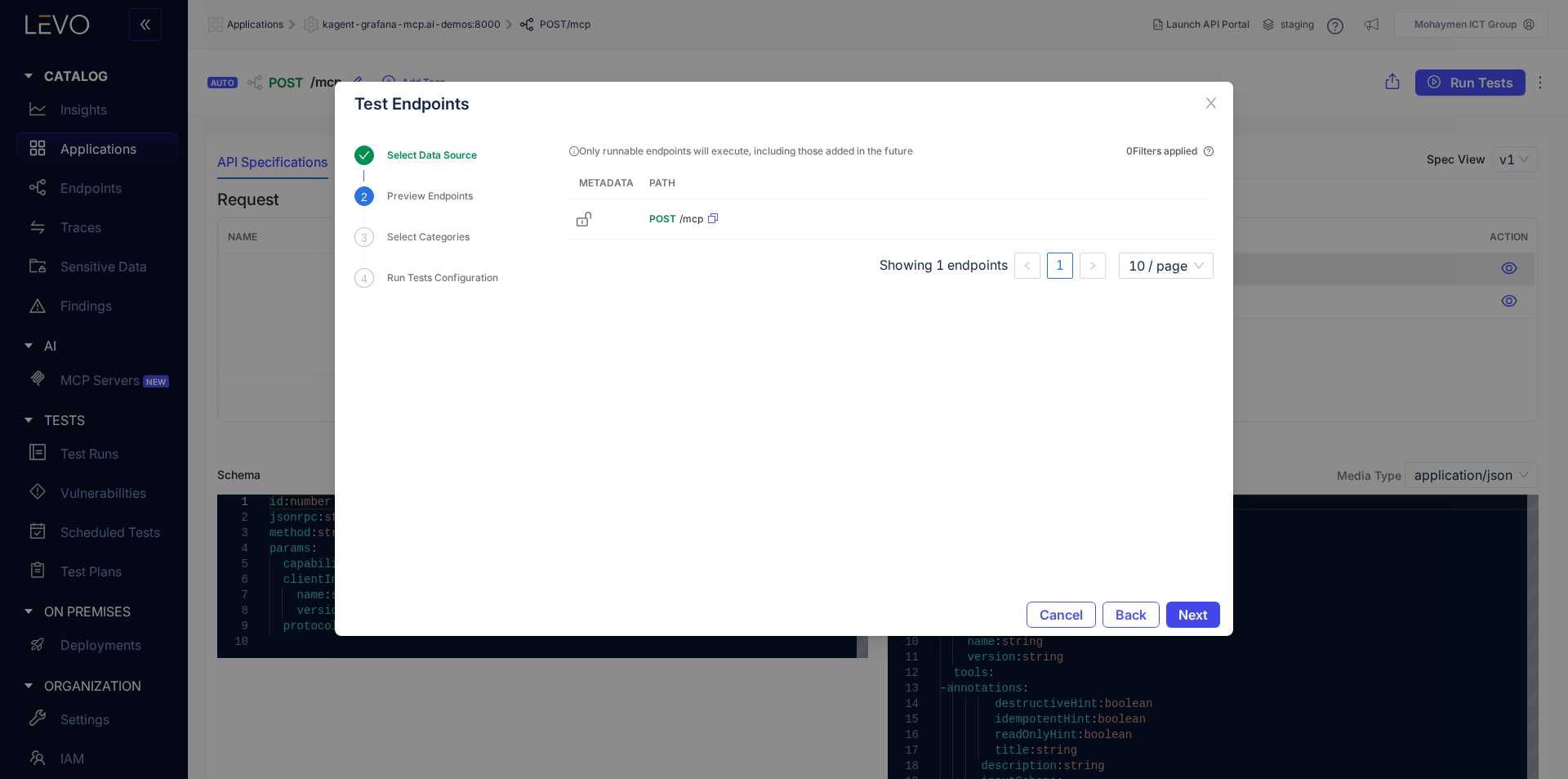
click at [1191, 613] on span "Next" at bounding box center [1193, 615] width 29 height 15
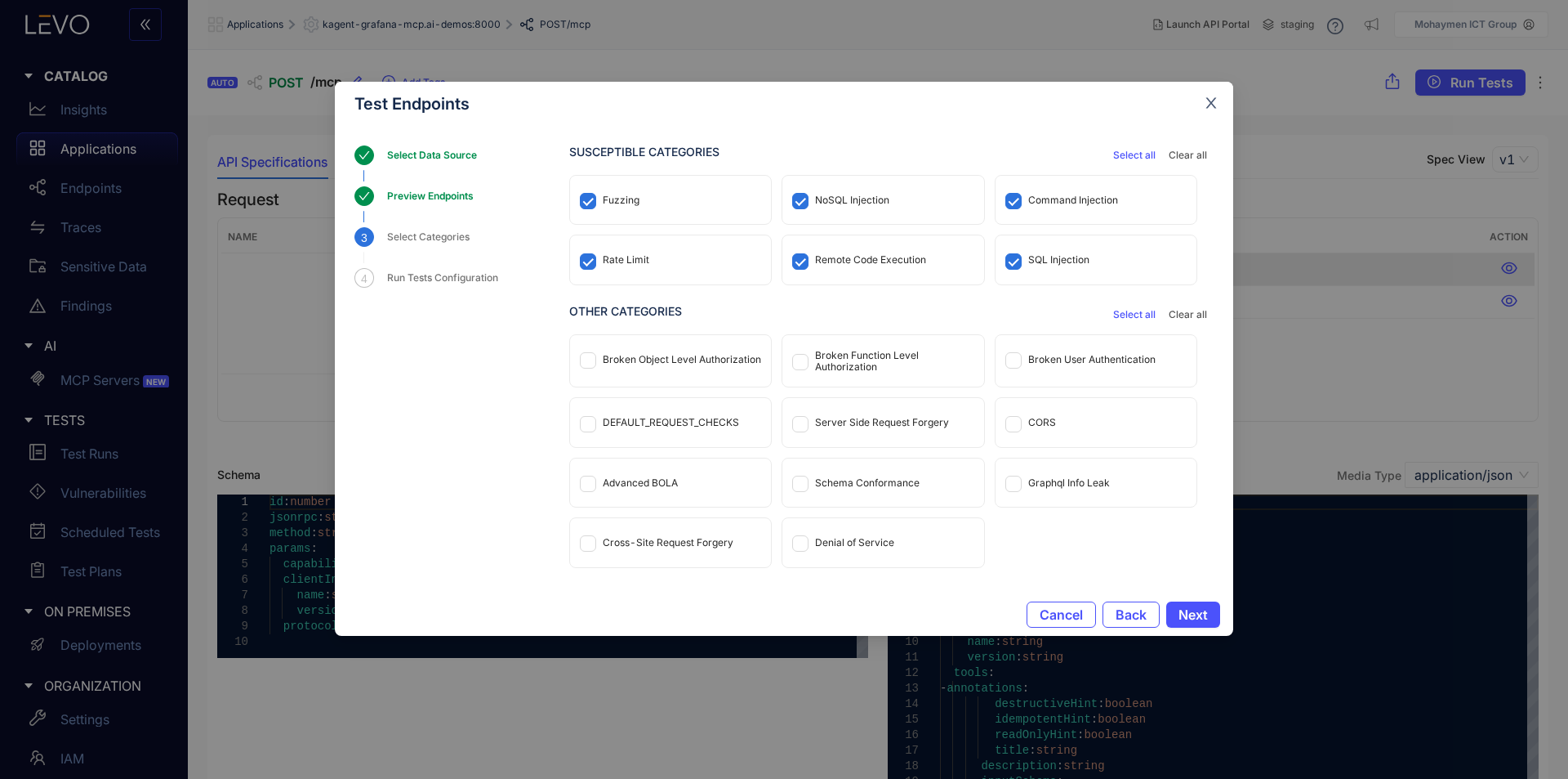
click at [1217, 100] on icon "close" at bounding box center [1211, 103] width 15 height 15
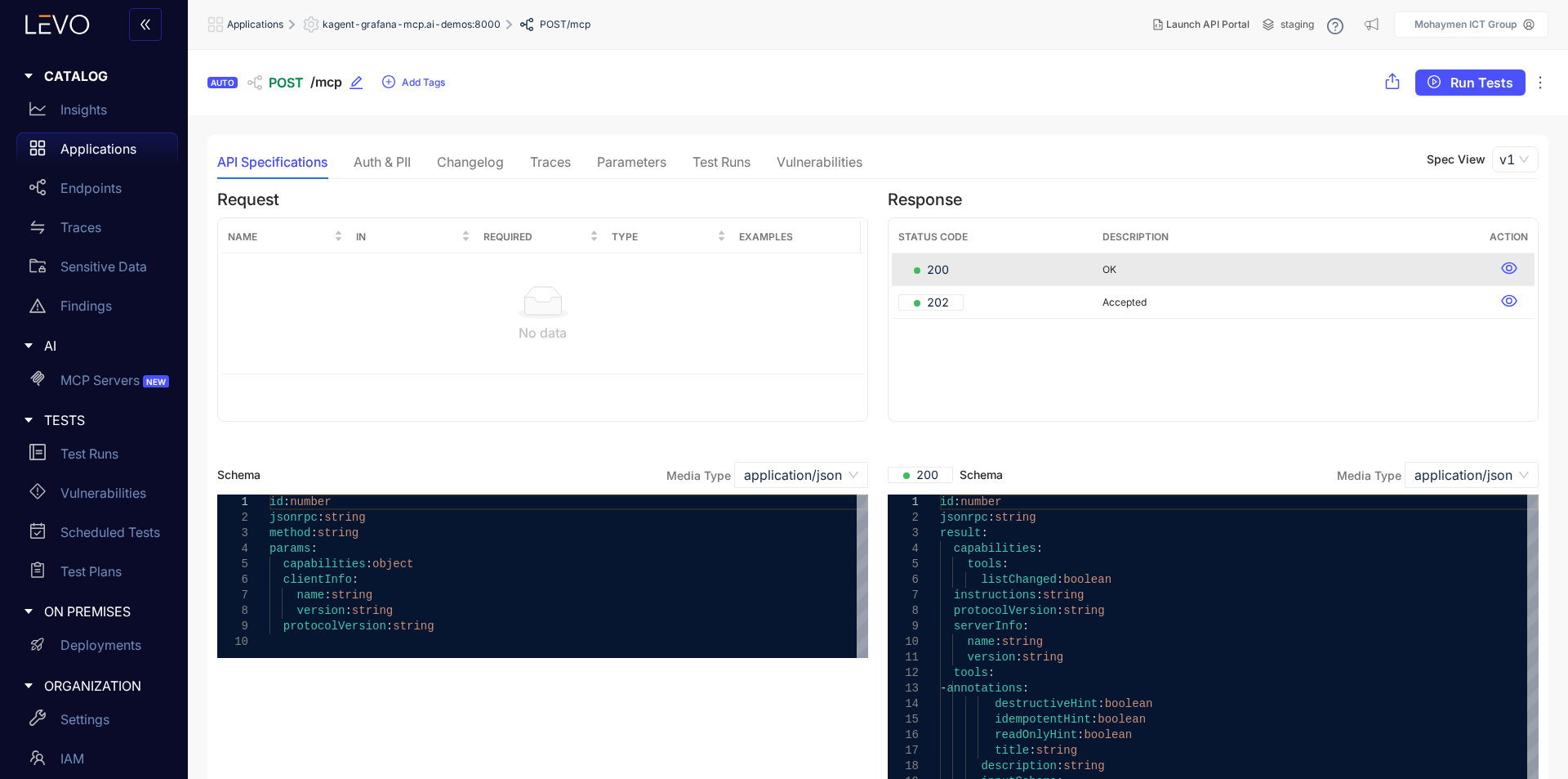
click at [843, 470] on span "application/json" at bounding box center [800, 474] width 114 height 25
click at [76, 197] on div "Endpoints" at bounding box center [97, 188] width 162 height 33
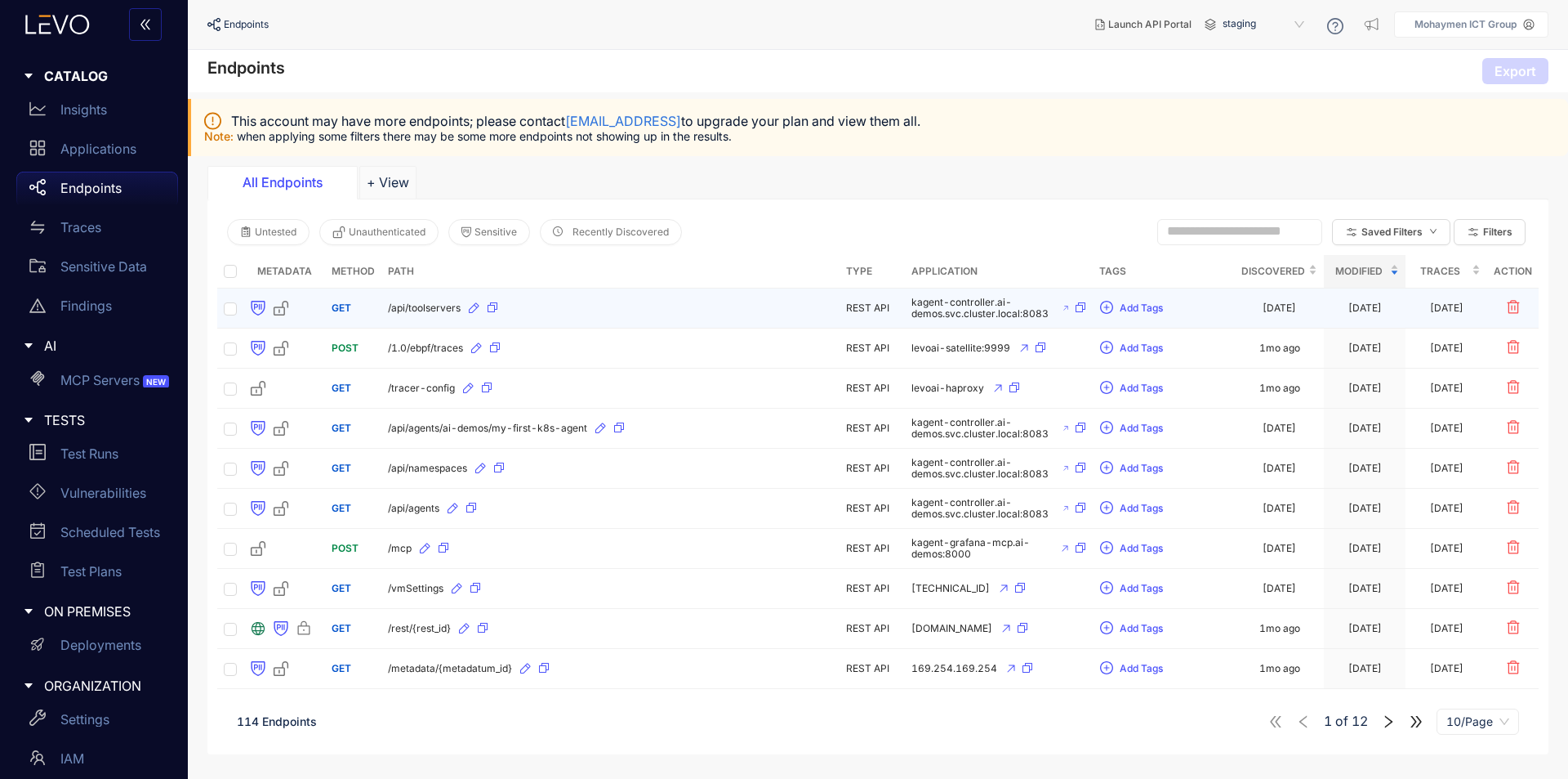
click at [421, 311] on span "/api/toolservers" at bounding box center [424, 308] width 73 height 12
click at [494, 309] on icon "button" at bounding box center [492, 307] width 10 height 10
click at [474, 308] on icon at bounding box center [474, 308] width 13 height 13
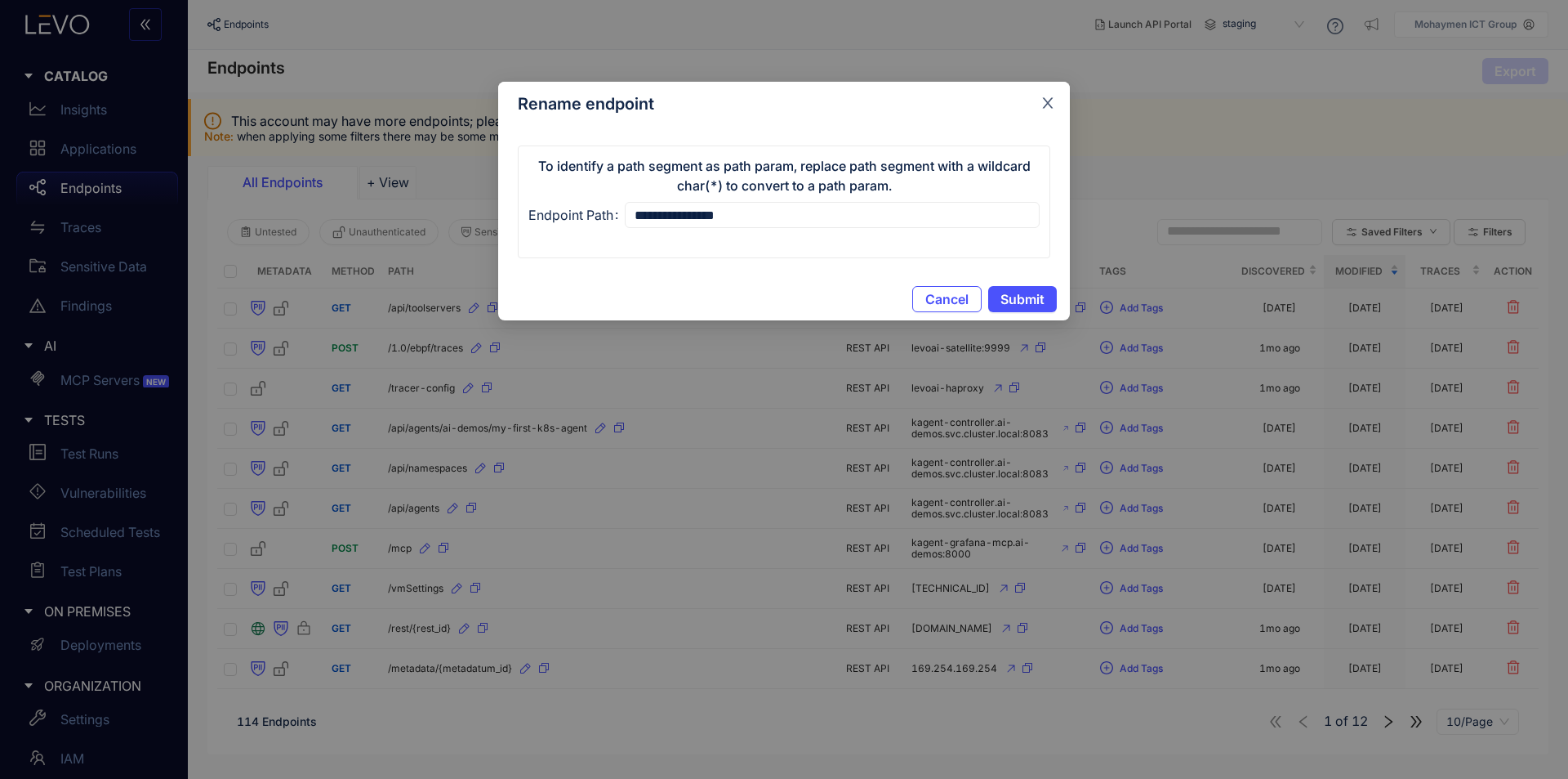
click at [1048, 97] on icon "close" at bounding box center [1048, 103] width 15 height 15
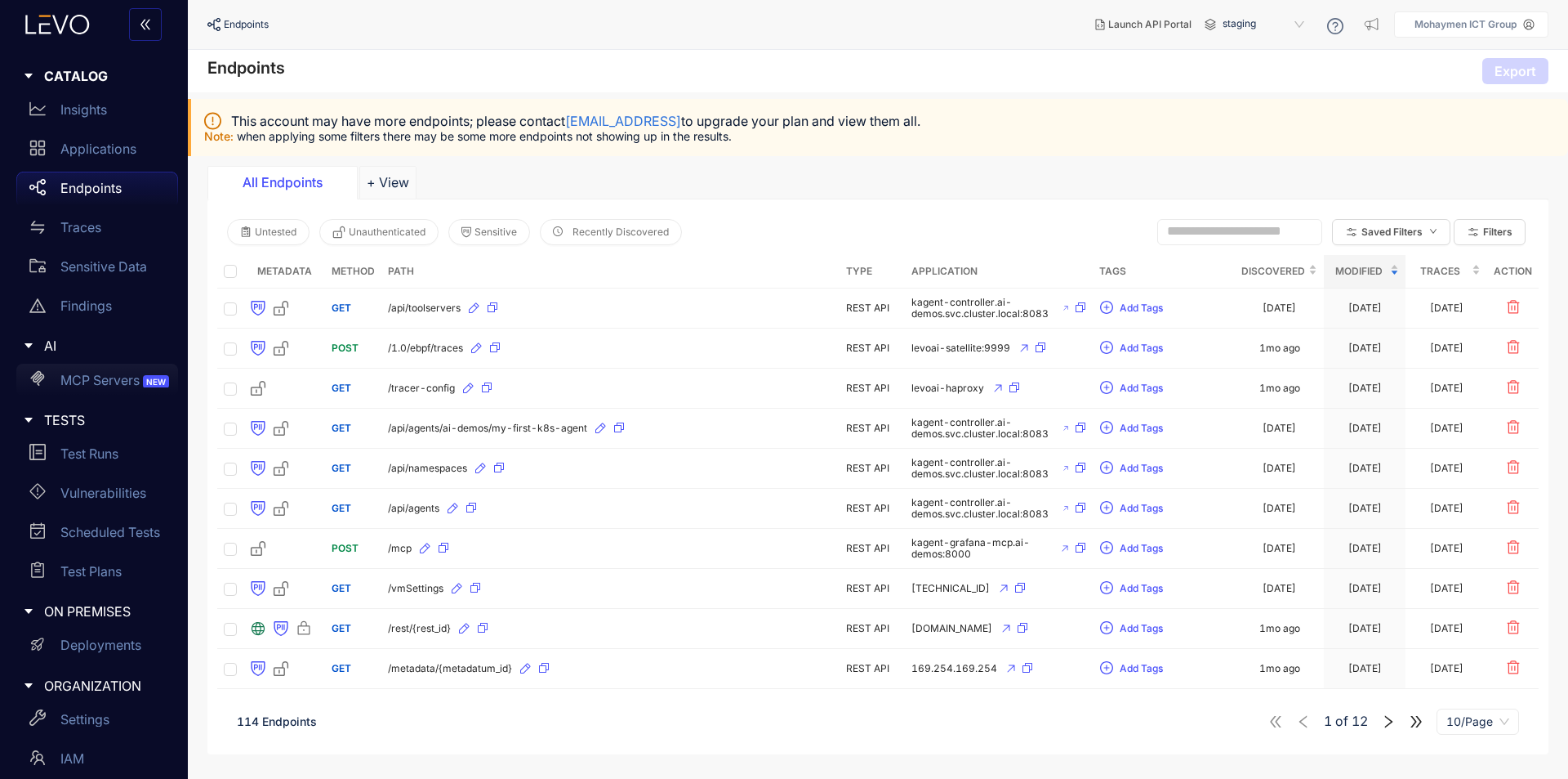
click at [114, 384] on p "MCP Servers NEW" at bounding box center [116, 380] width 112 height 15
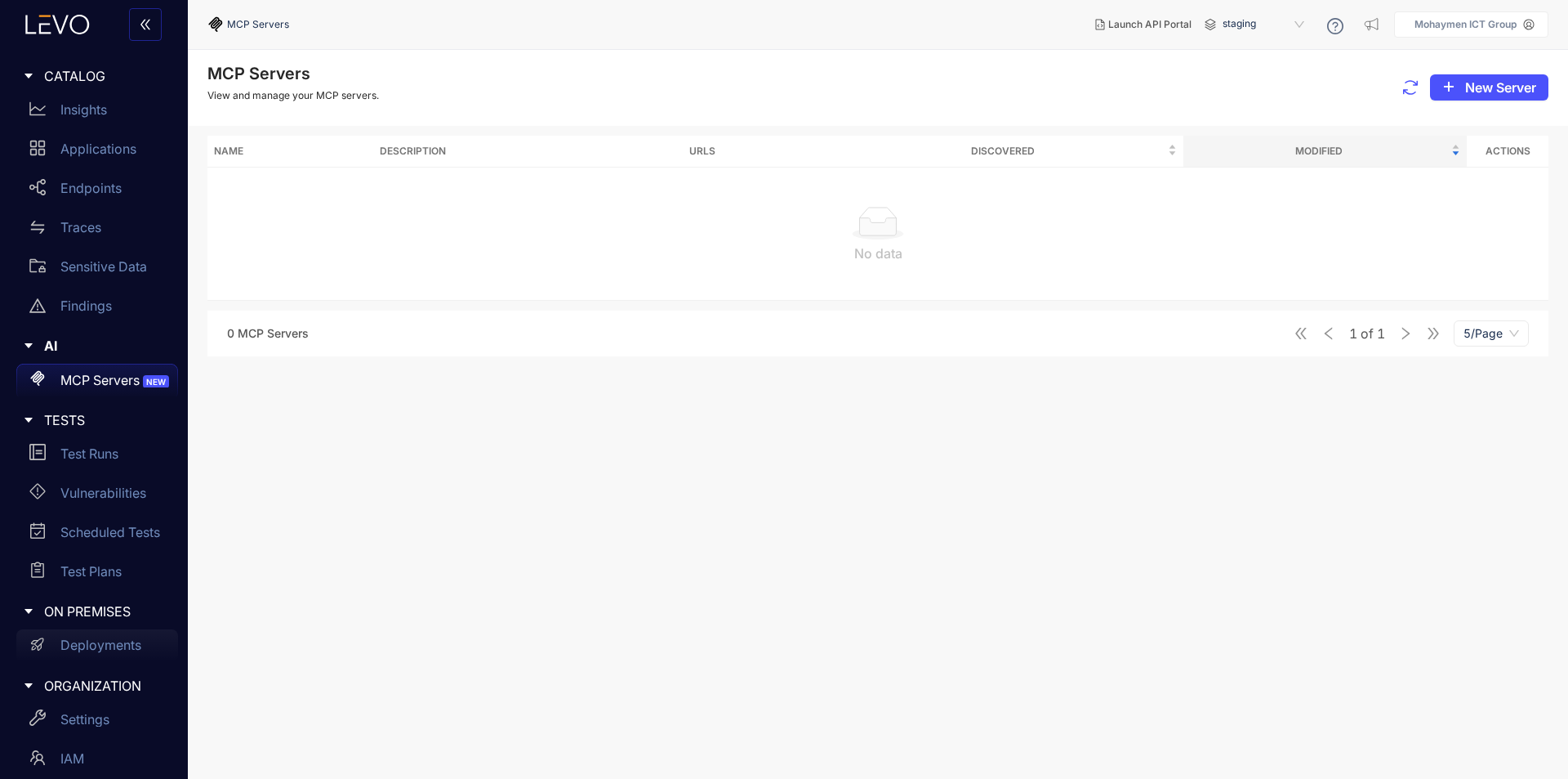
click at [123, 639] on p "Deployments" at bounding box center [100, 645] width 81 height 15
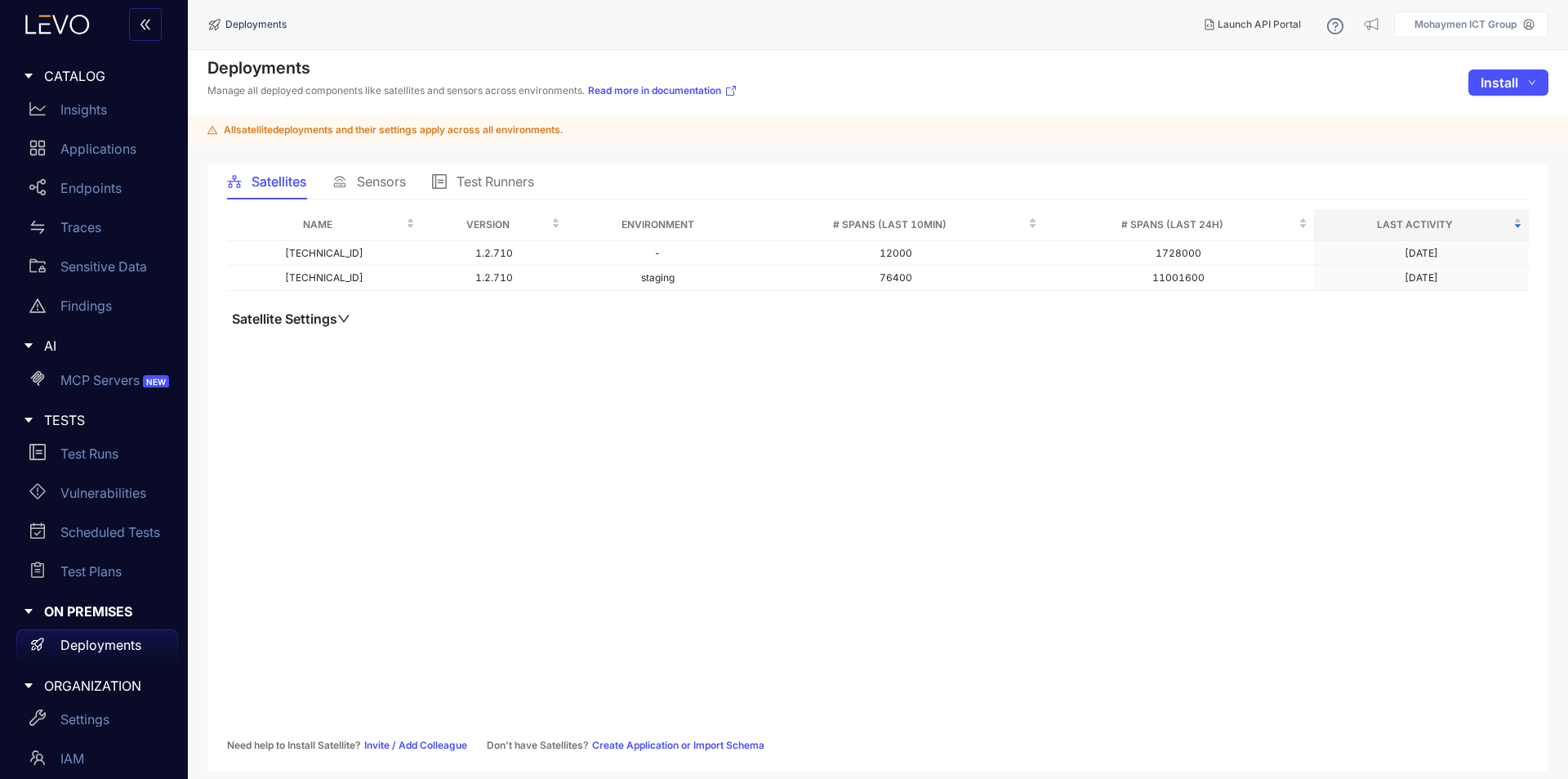
click at [347, 315] on icon "down" at bounding box center [343, 319] width 13 height 13
click at [347, 315] on icon "up" at bounding box center [343, 319] width 12 height 7
click at [391, 174] on span "Sensors" at bounding box center [382, 182] width 49 height 15
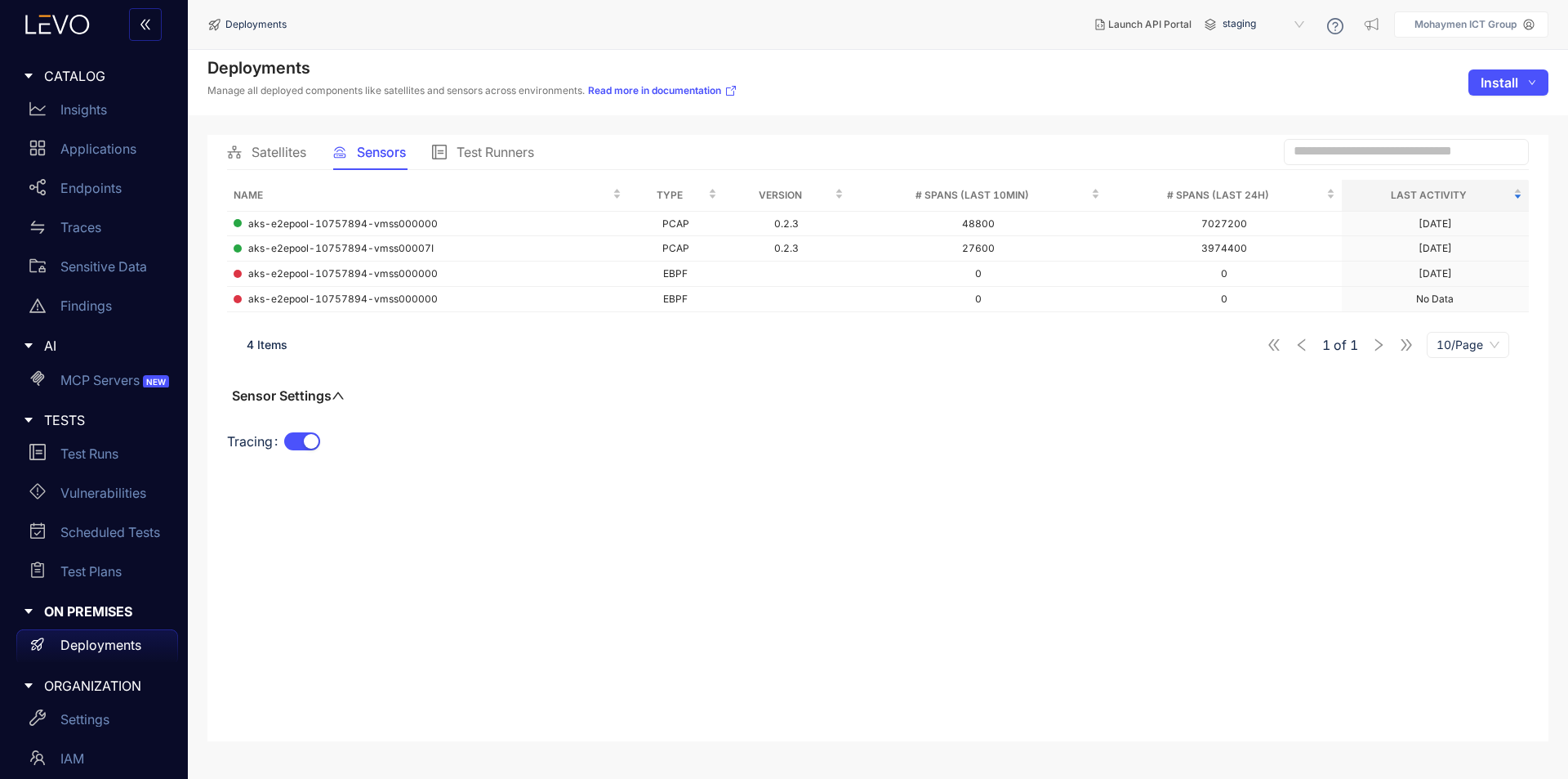
click at [476, 146] on span "Test Runners" at bounding box center [495, 152] width 78 height 15
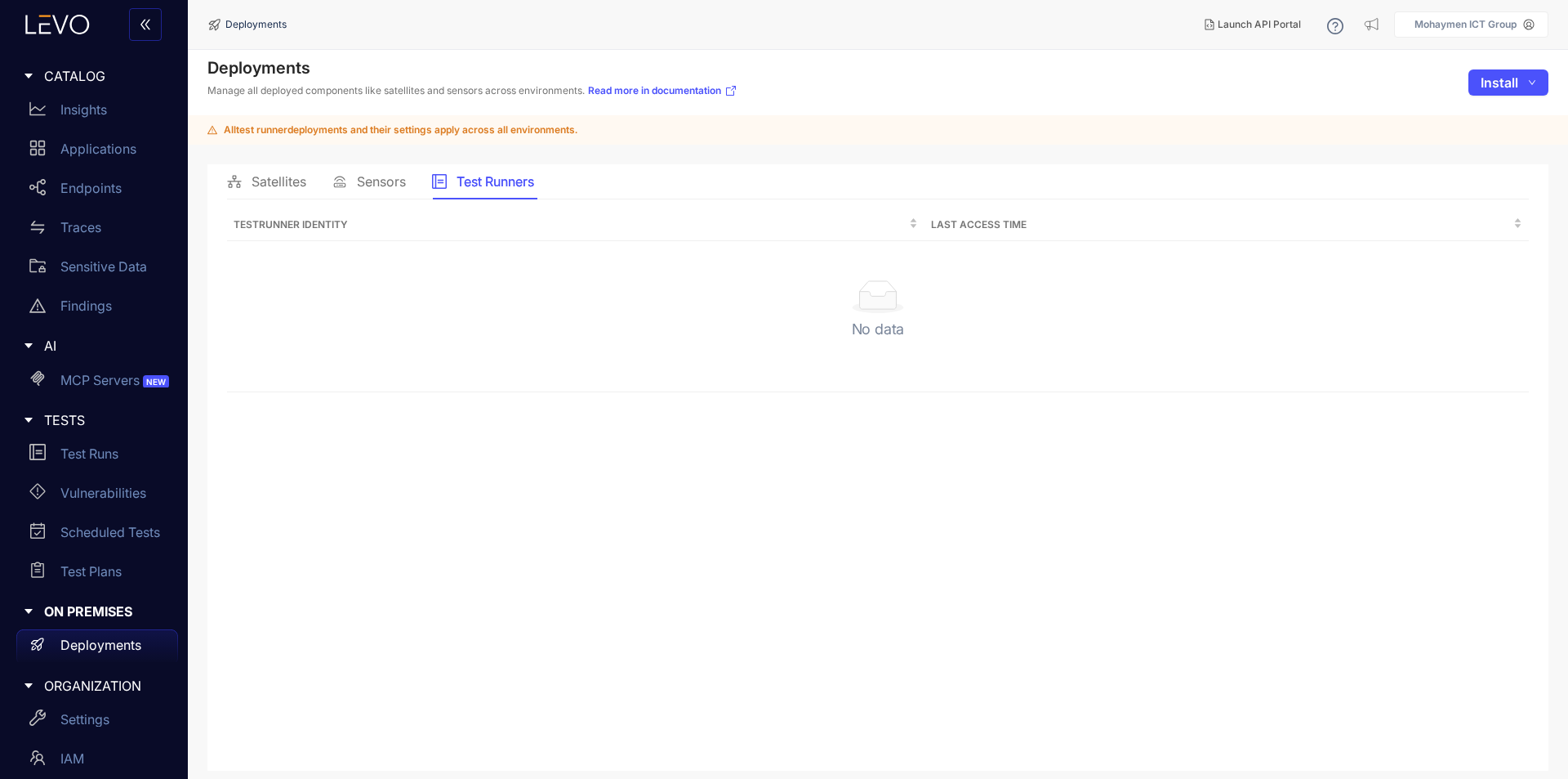
click at [383, 175] on span "Sensors" at bounding box center [382, 182] width 49 height 15
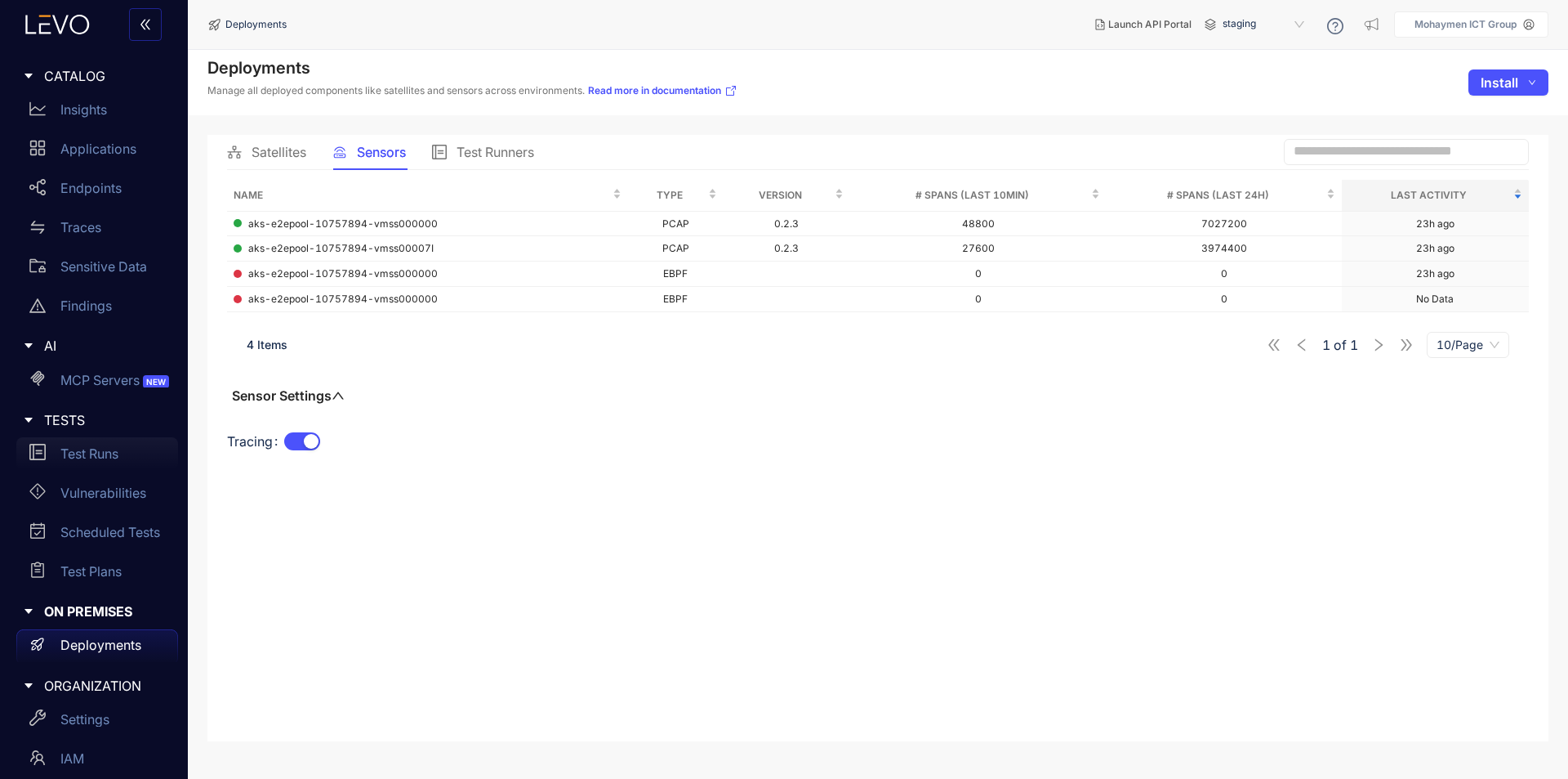
click at [105, 454] on p "Test Runs" at bounding box center [89, 453] width 58 height 15
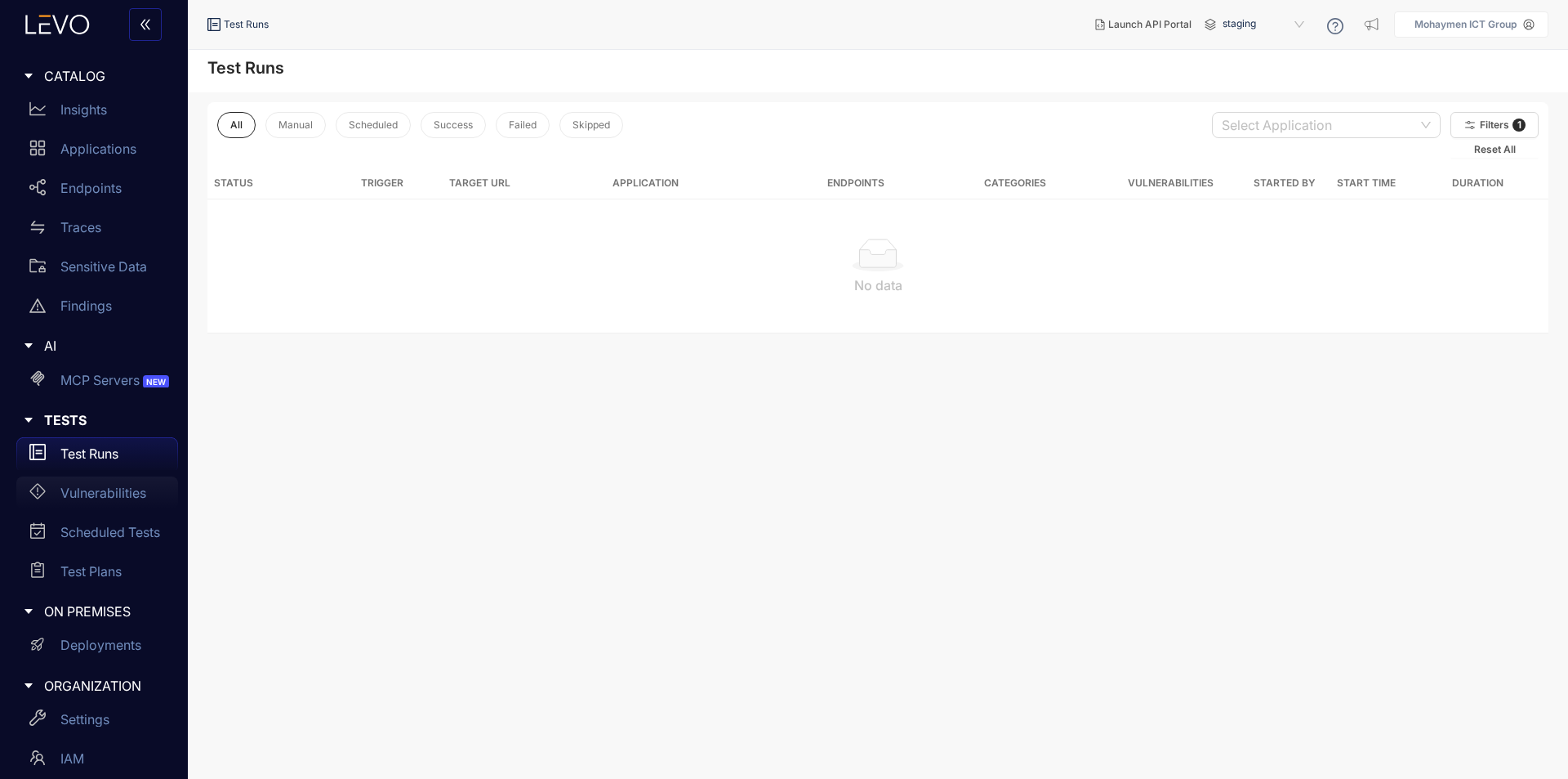
click at [99, 500] on p "Vulnerabilities" at bounding box center [103, 492] width 86 height 15
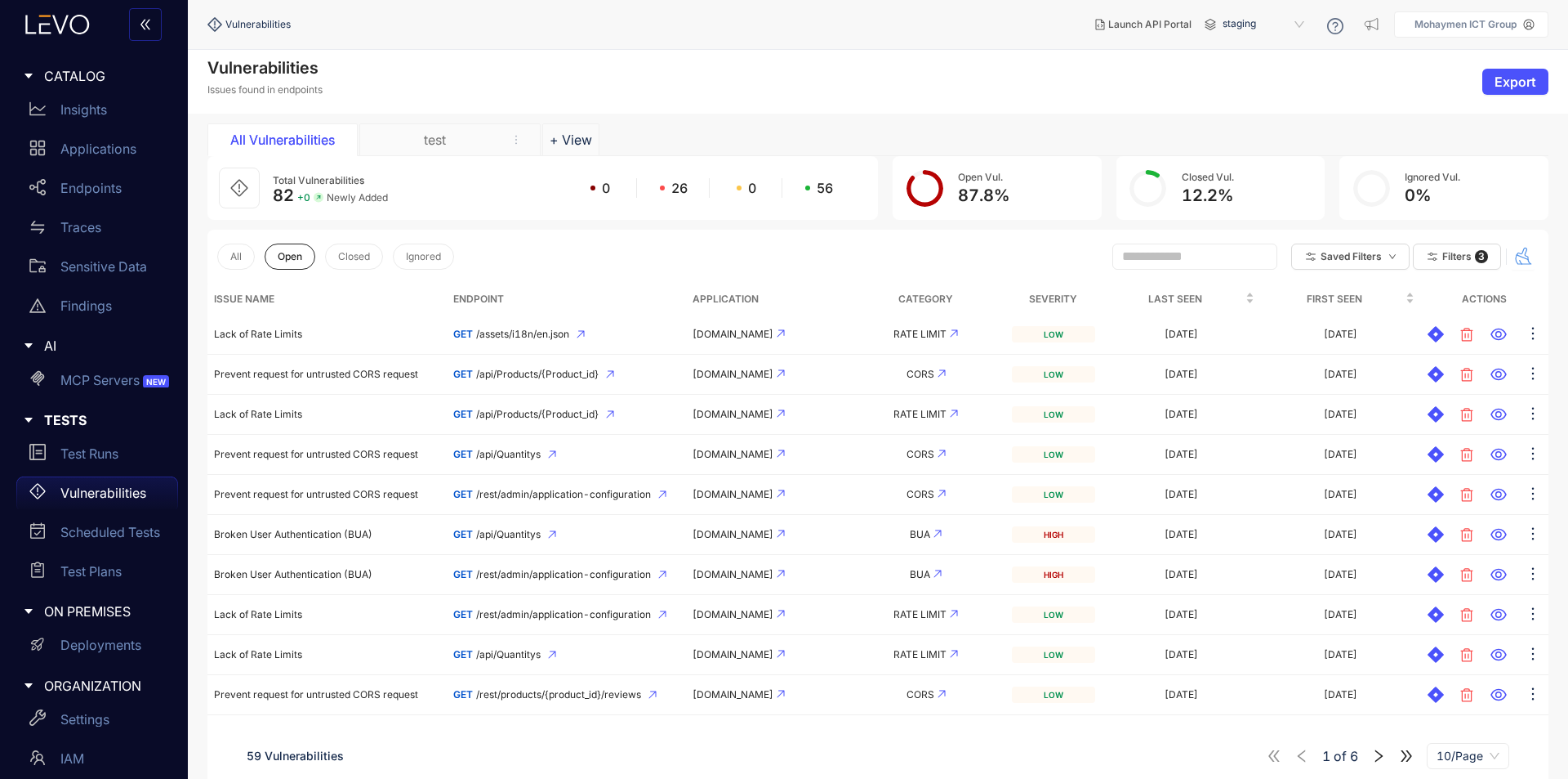
click at [1526, 253] on icon "button" at bounding box center [1522, 256] width 19 height 19
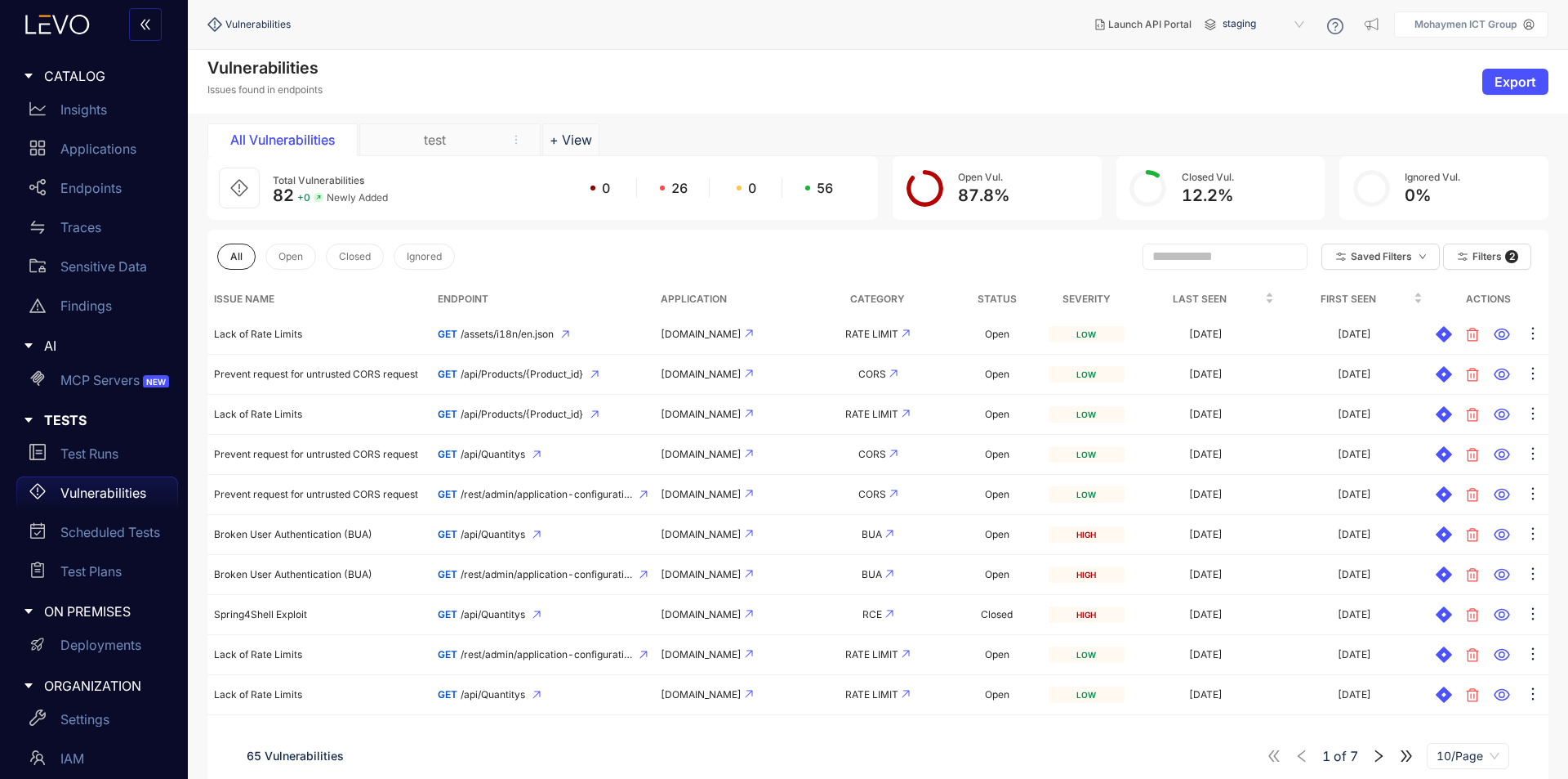
click at [964, 195] on div "87.8 %" at bounding box center [983, 195] width 51 height 19
click at [1163, 195] on circle at bounding box center [1148, 189] width 33 height 33
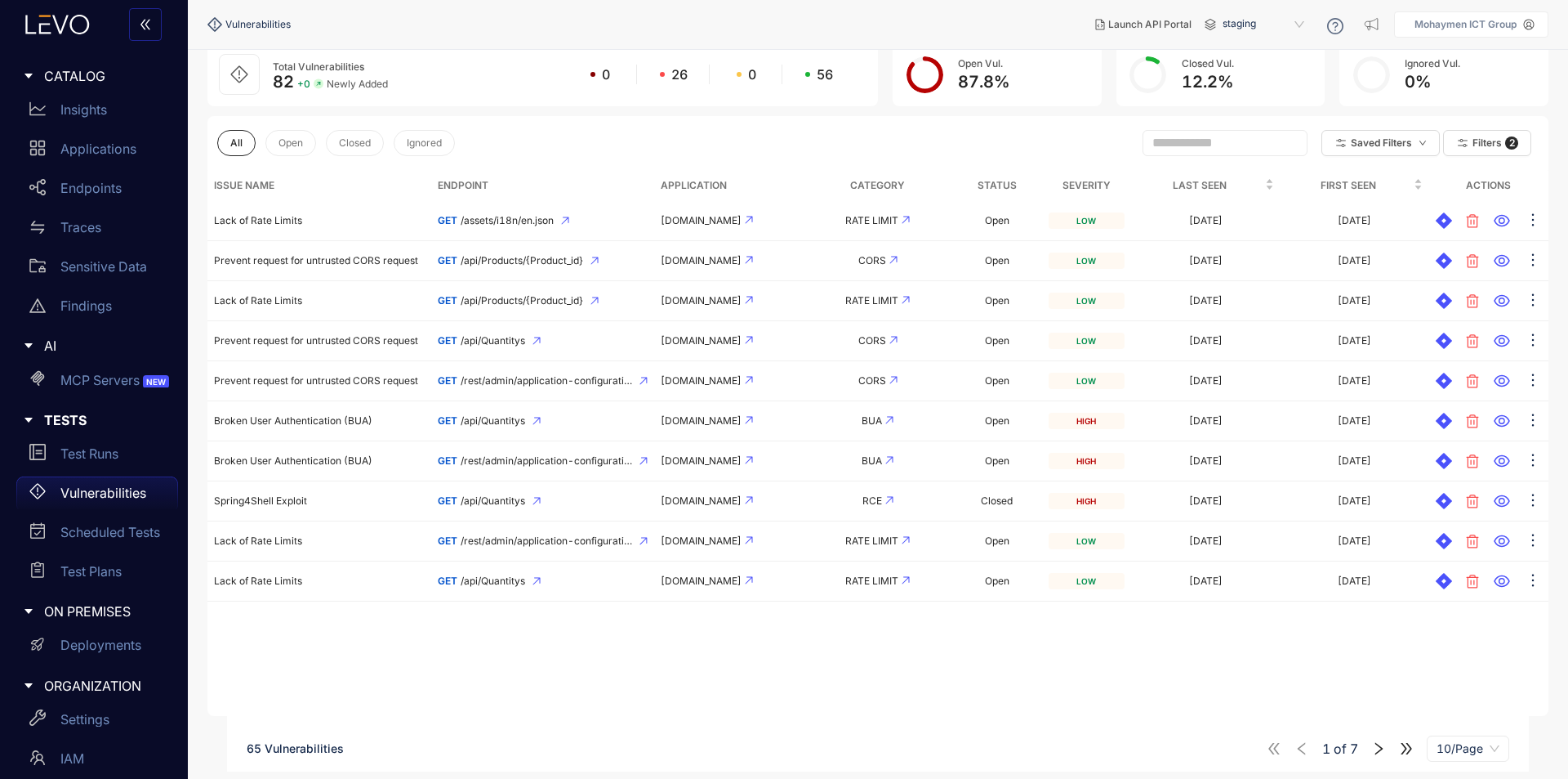
scroll to position [116, 0]
